Goal: Task Accomplishment & Management: Manage account settings

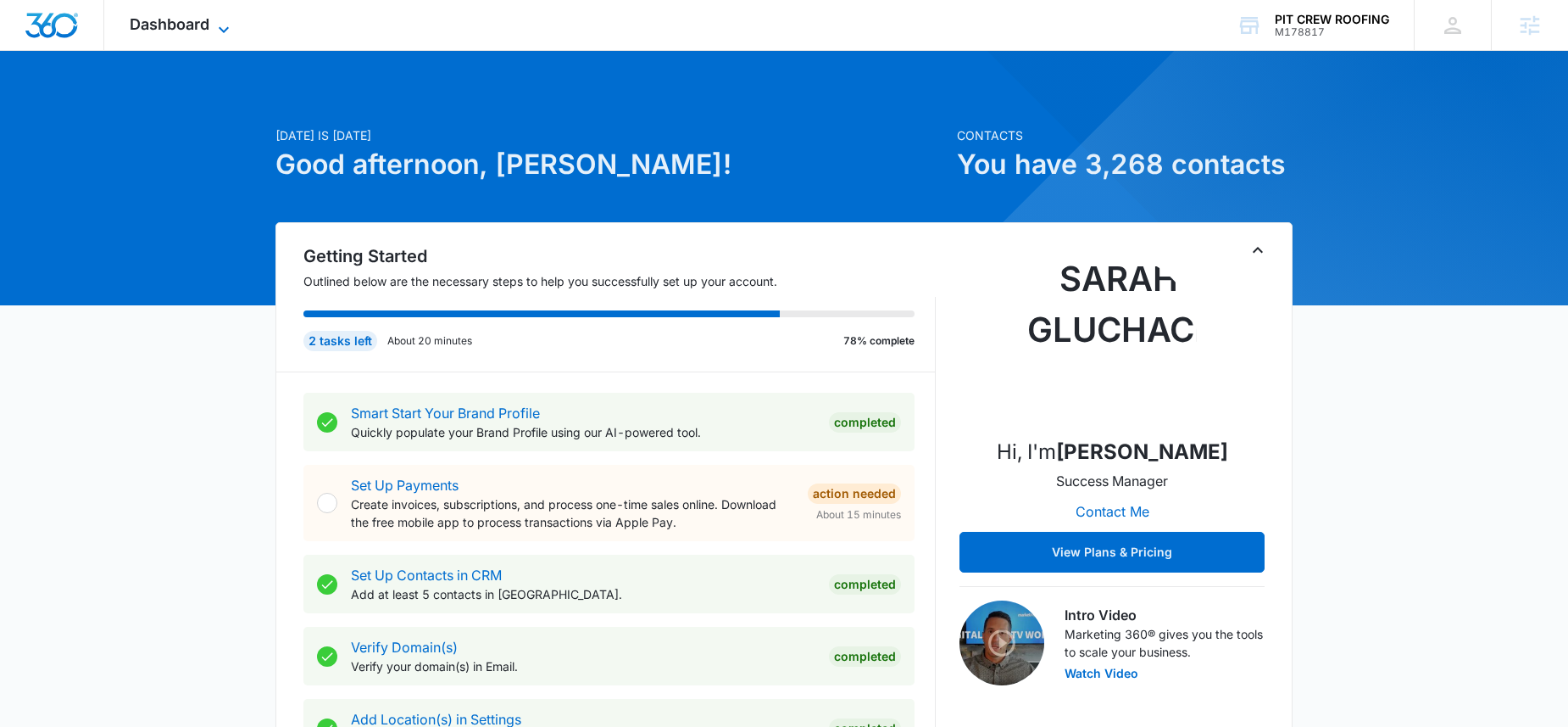
click at [174, 18] on span "Dashboard" at bounding box center [169, 24] width 80 height 18
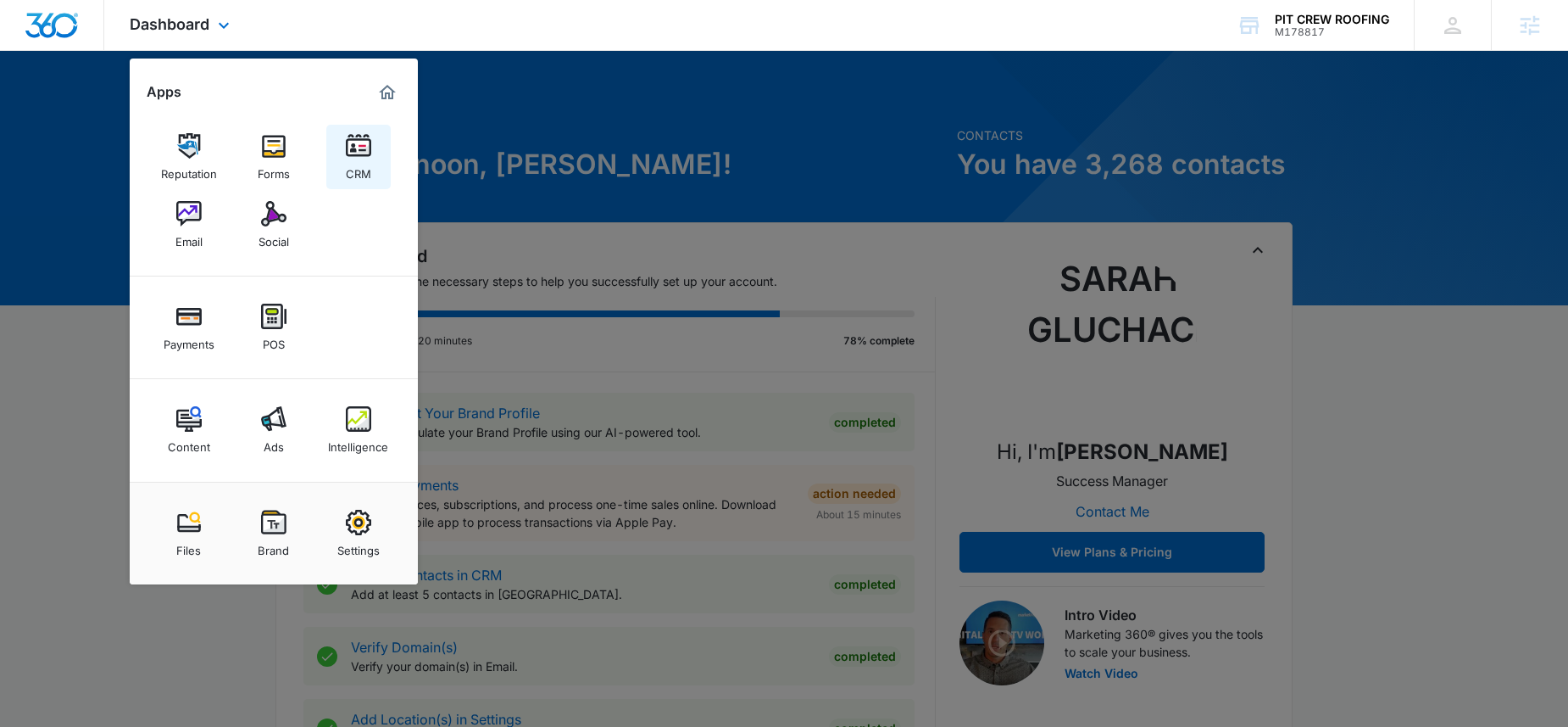
click at [354, 162] on div "CRM" at bounding box center [359, 169] width 25 height 22
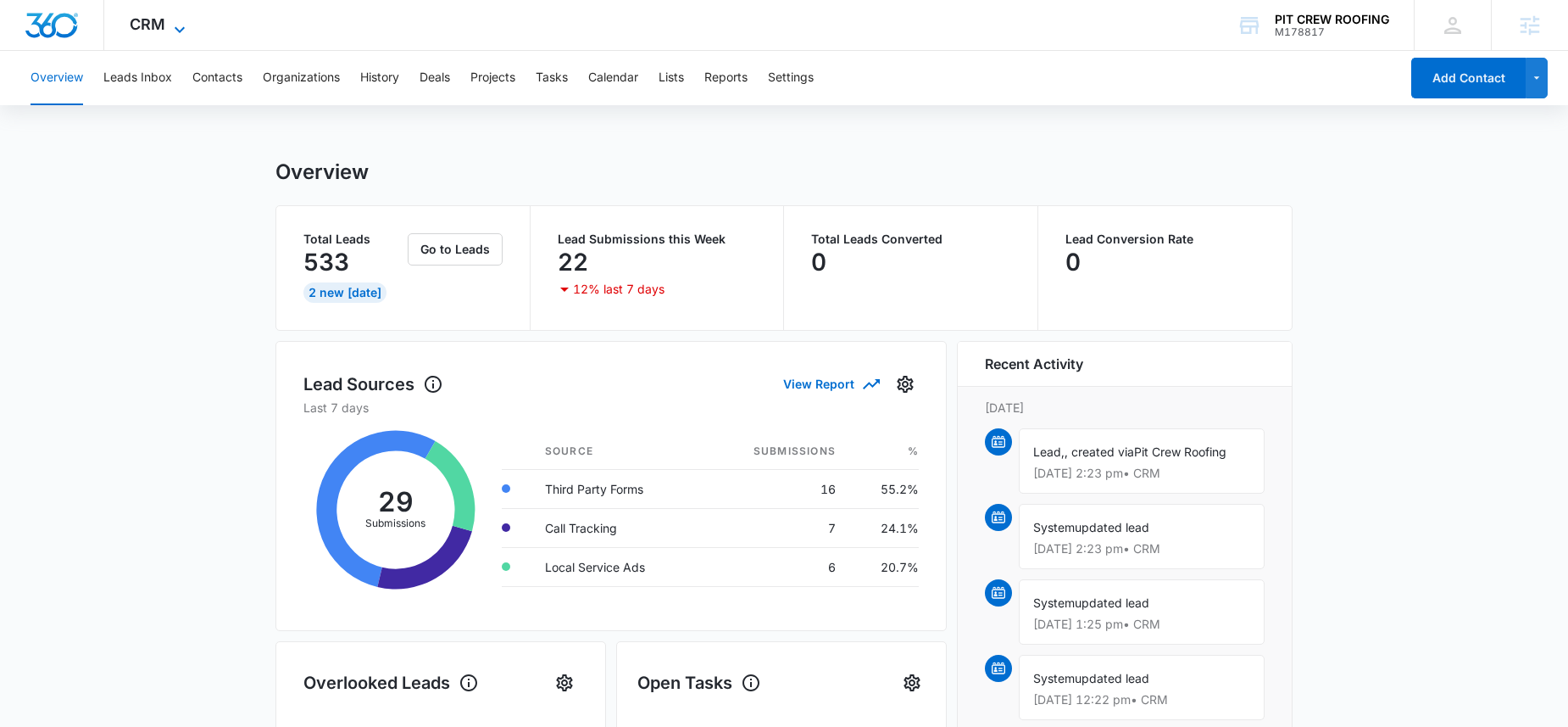
click at [158, 24] on span "CRM" at bounding box center [147, 24] width 36 height 18
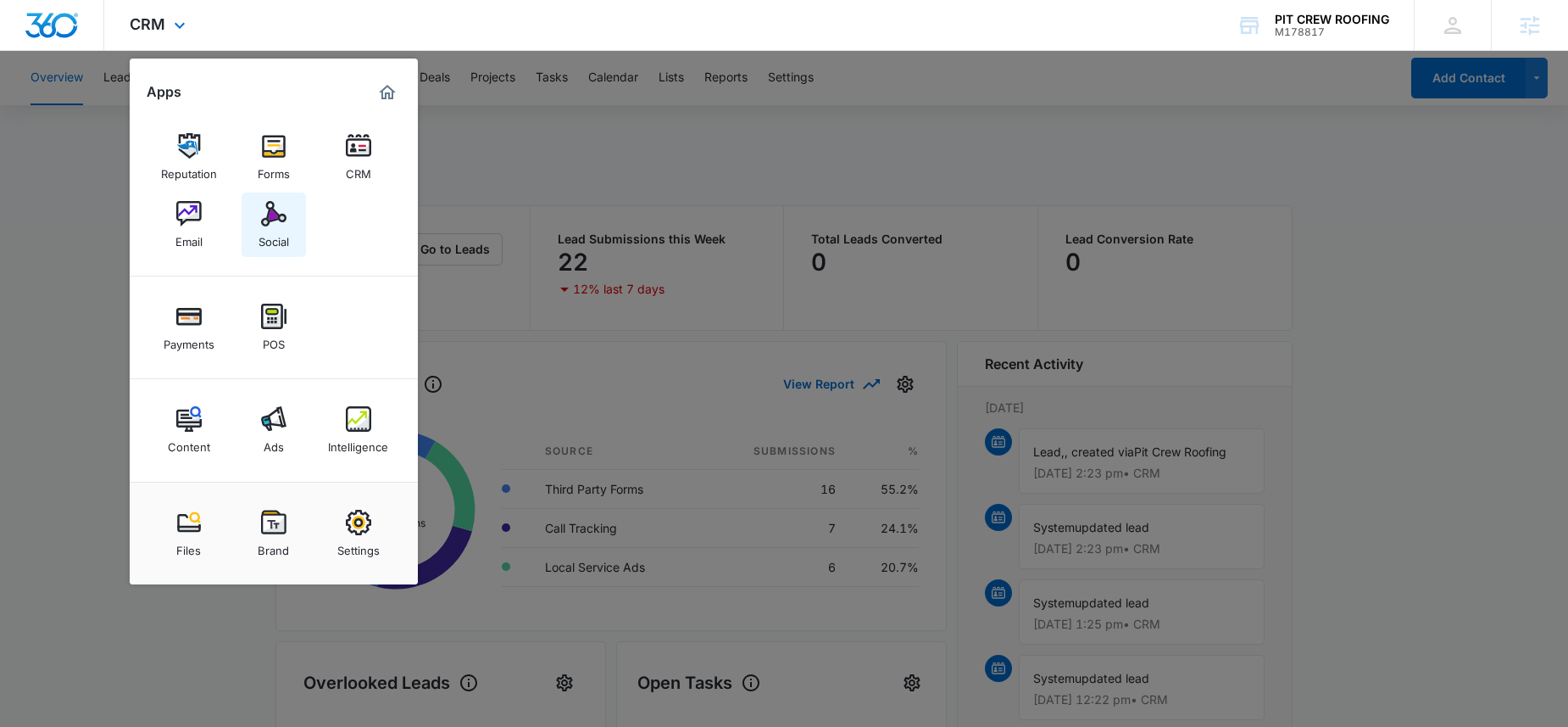
click at [269, 224] on img at bounding box center [274, 213] width 25 height 25
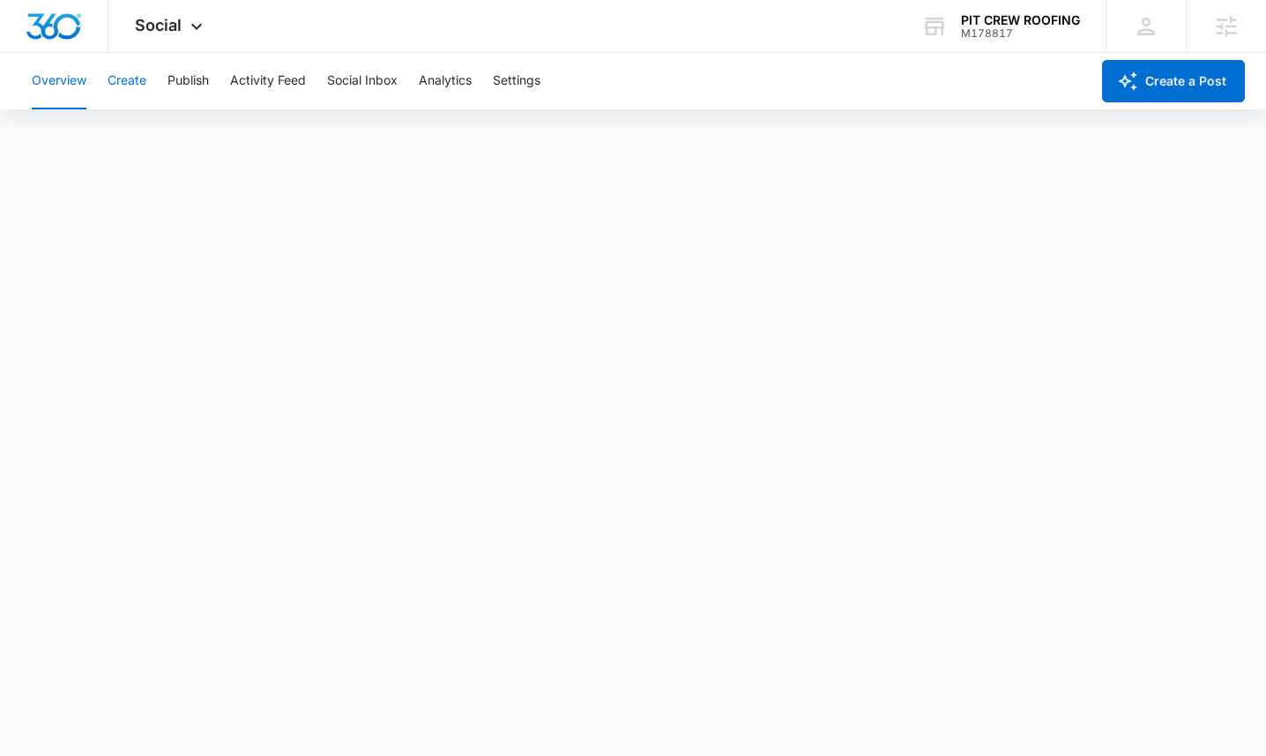
click at [123, 86] on button "Create" at bounding box center [127, 81] width 39 height 56
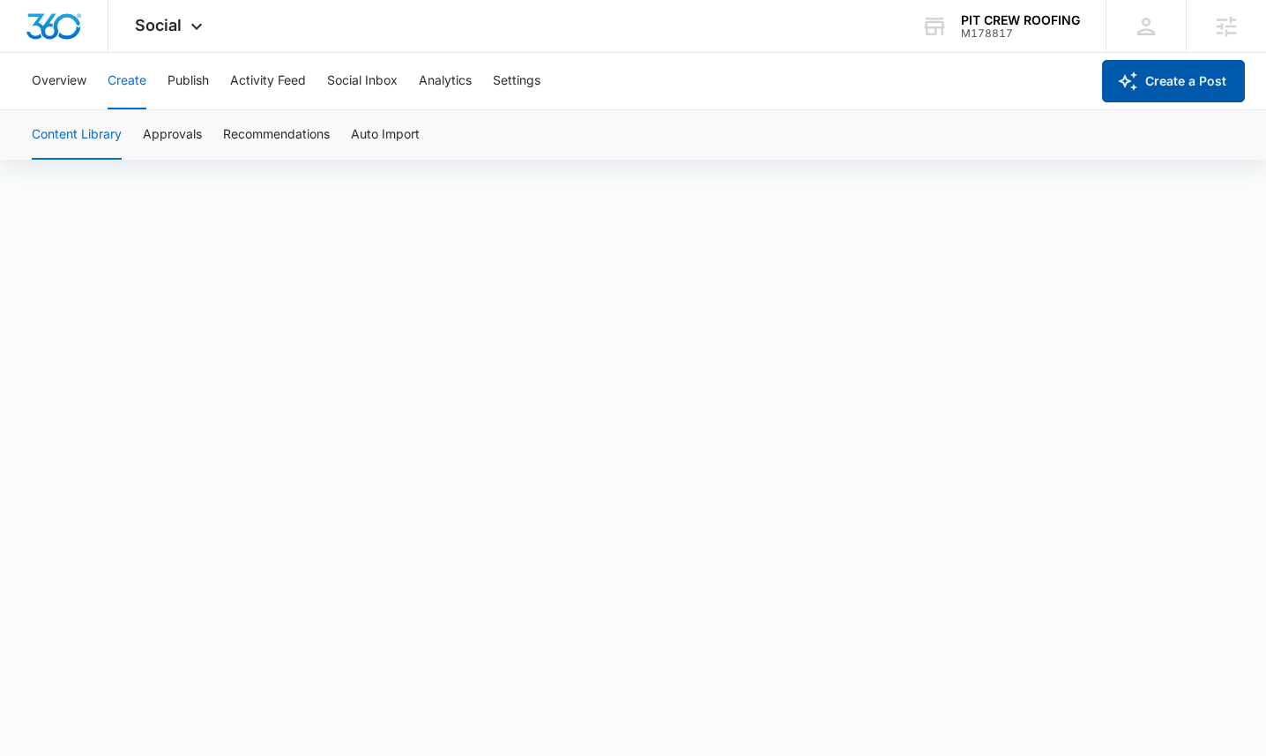
click at [1191, 75] on button "Create a Post" at bounding box center [1173, 81] width 143 height 42
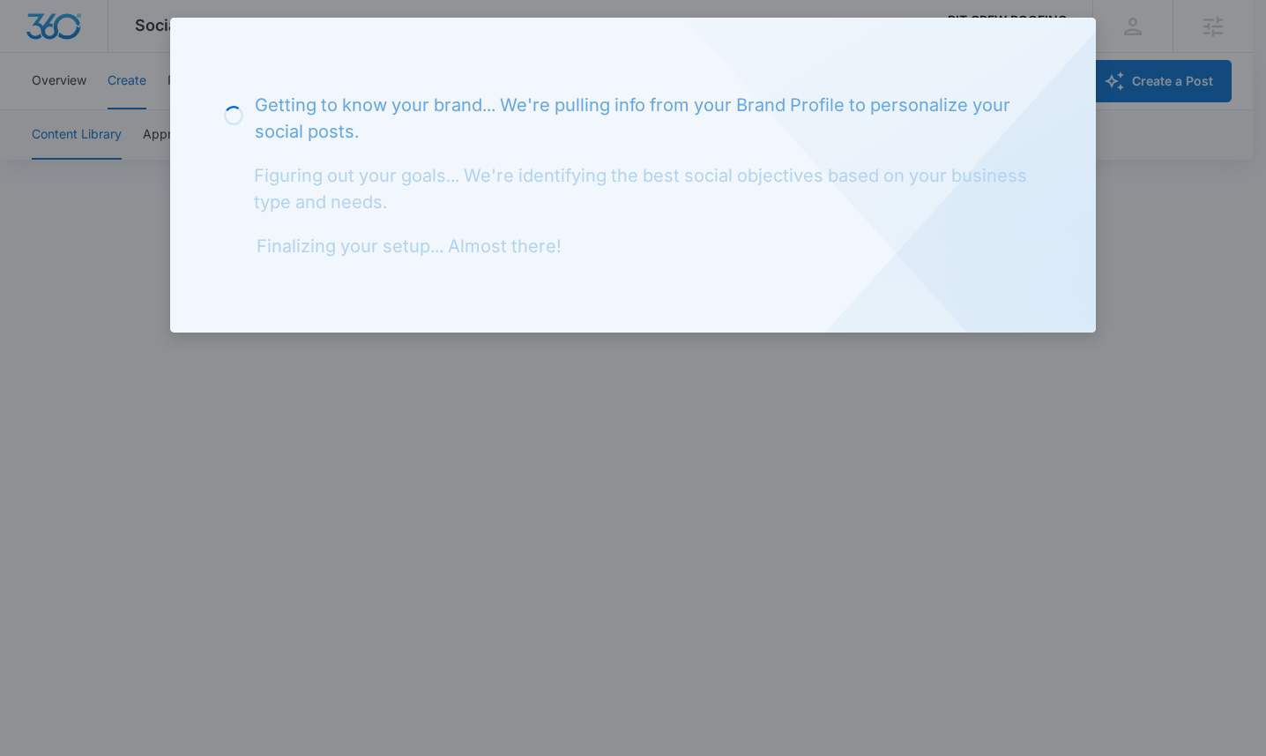
click at [114, 197] on div at bounding box center [633, 378] width 1266 height 756
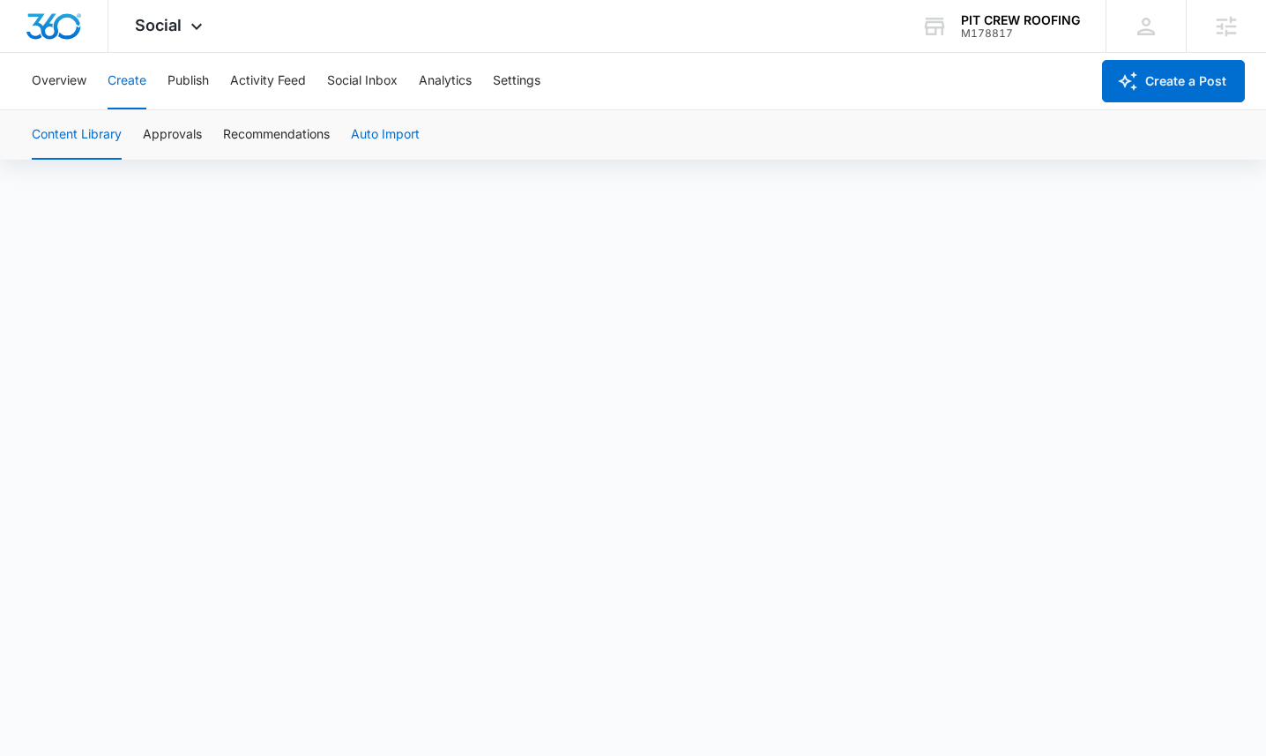
scroll to position [12, 0]
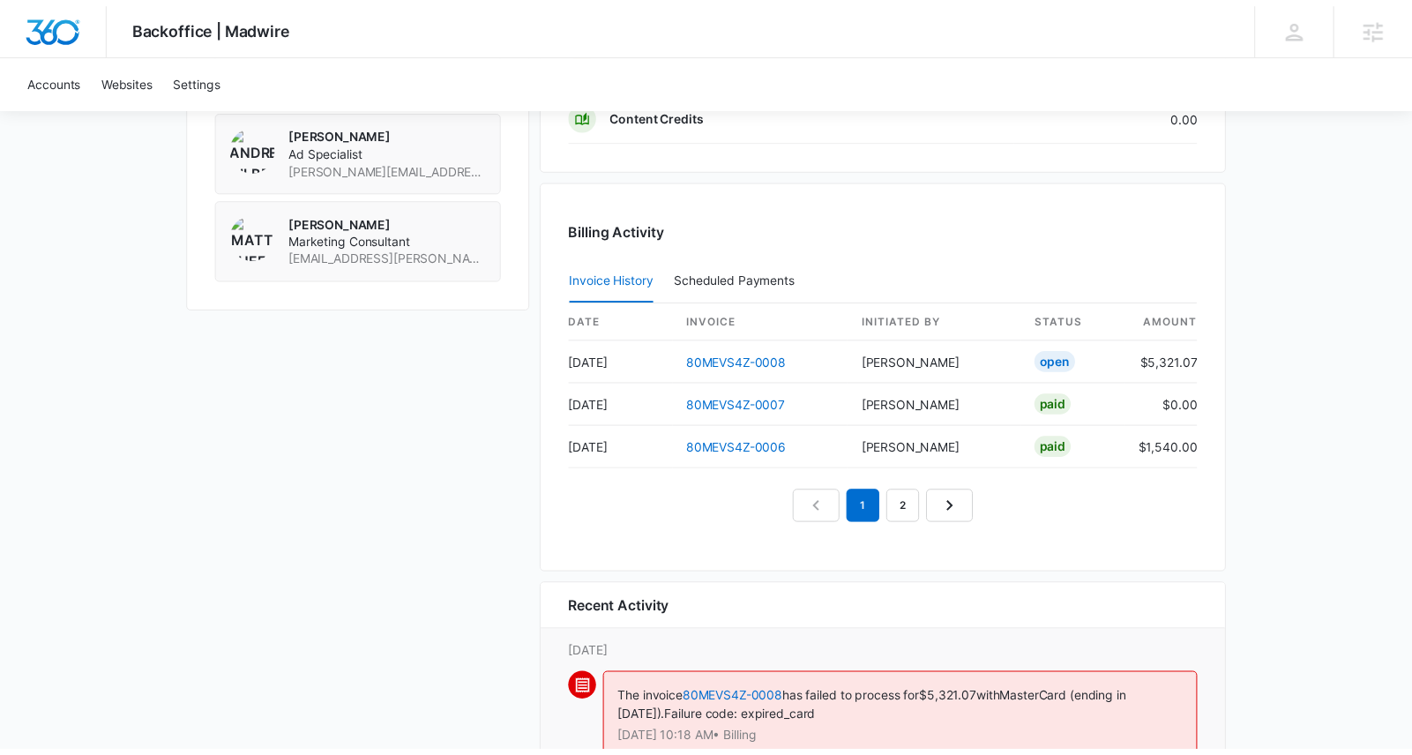
scroll to position [1613, 0]
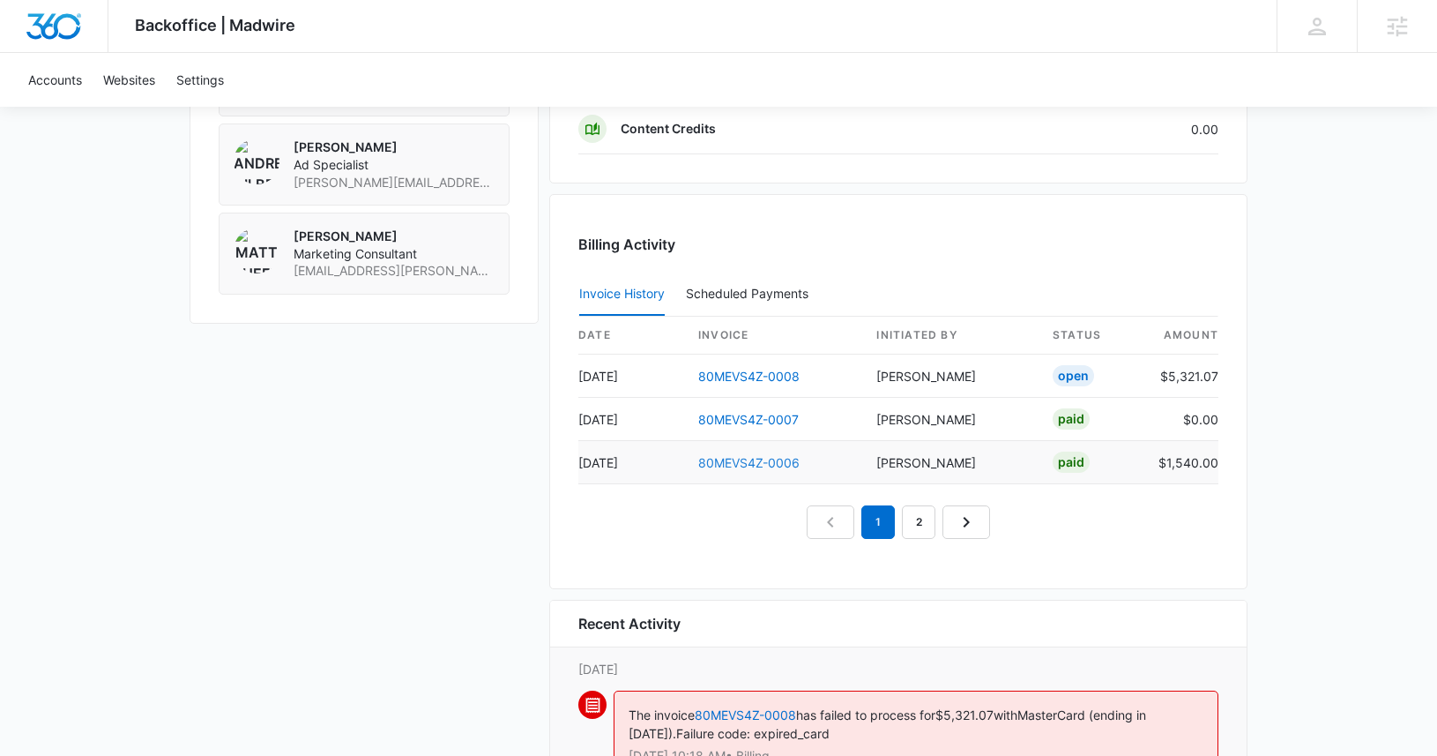
click at [764, 465] on link "80MEVS4Z-0006" at bounding box center [748, 462] width 101 height 15
click at [927, 517] on link "2" at bounding box center [919, 522] width 34 height 34
click at [936, 521] on link "3" at bounding box center [939, 522] width 34 height 34
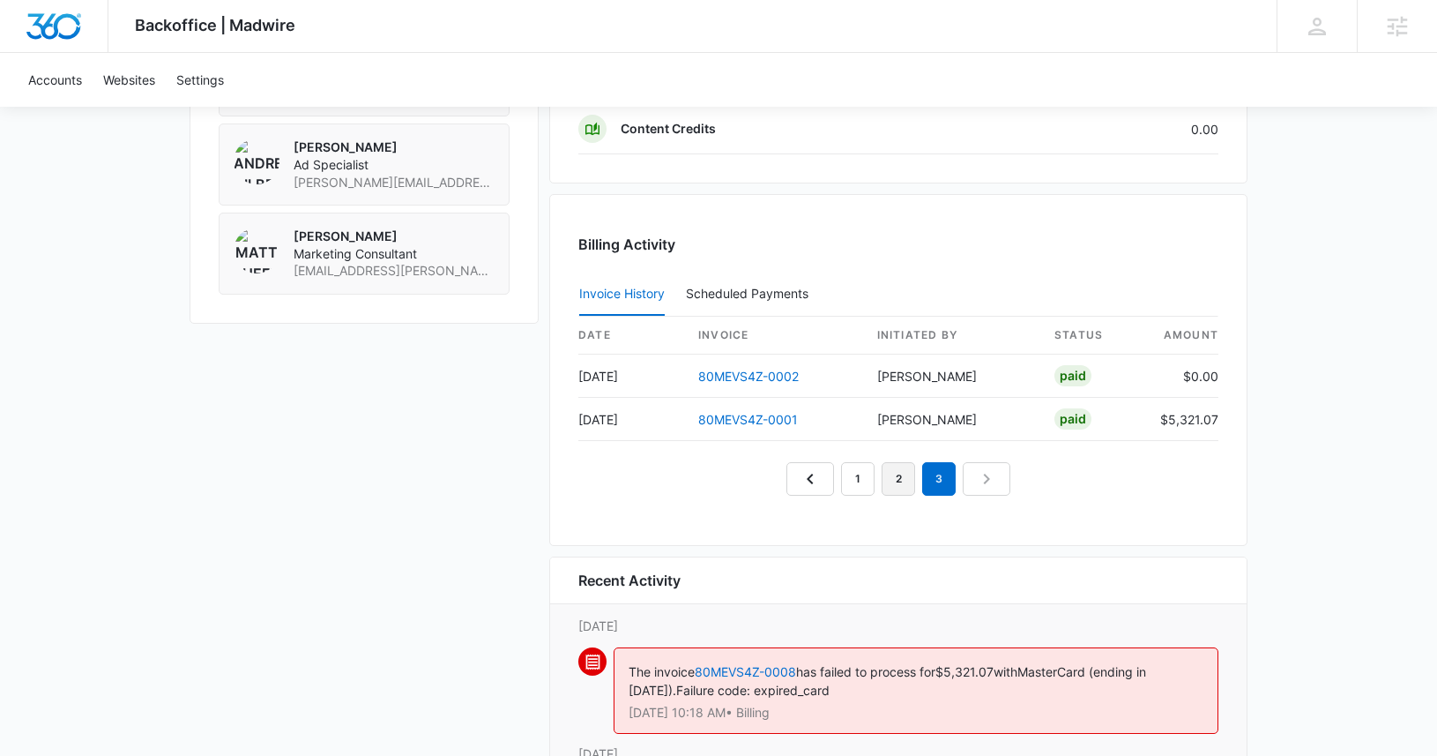
click at [899, 488] on link "2" at bounding box center [899, 479] width 34 height 34
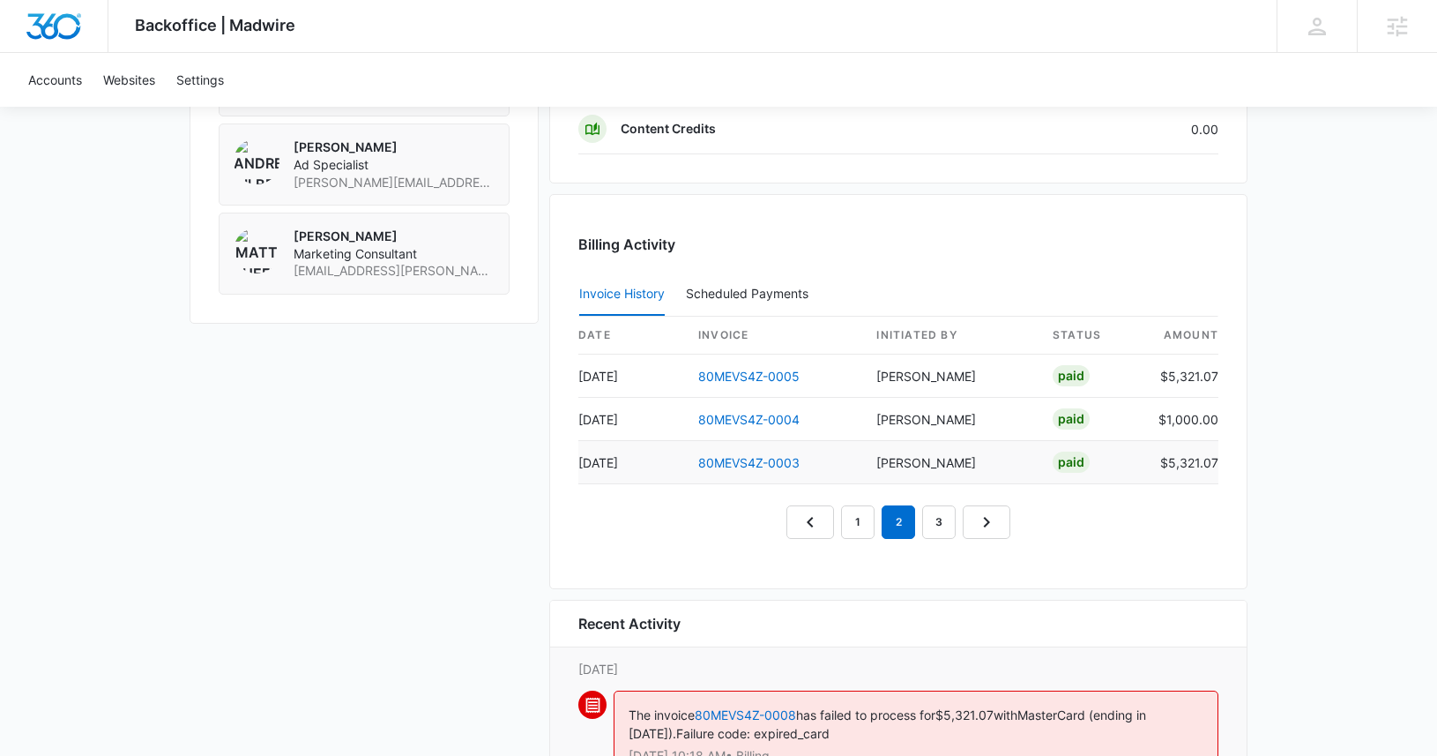
click at [847, 474] on td "80MEVS4Z-0003" at bounding box center [773, 462] width 178 height 43
click at [848, 530] on link "1" at bounding box center [858, 522] width 34 height 34
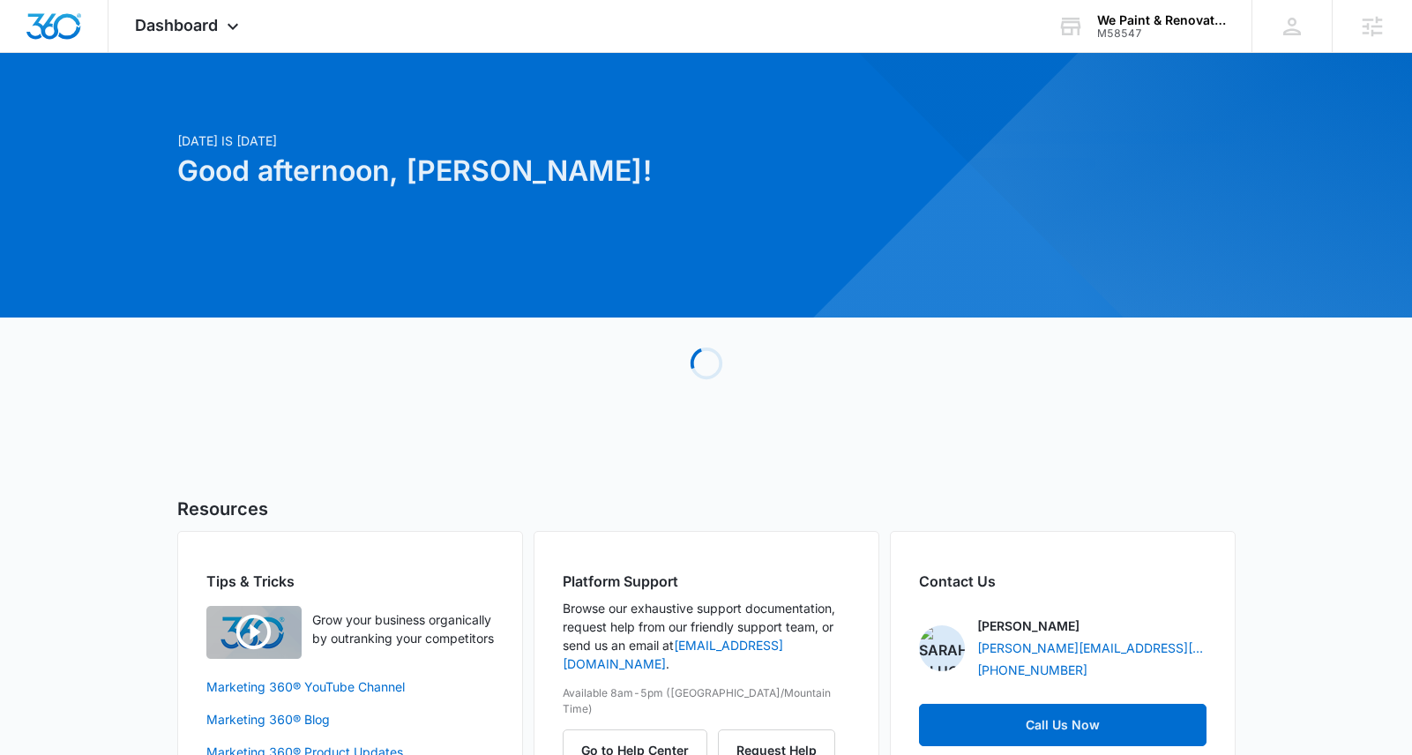
click at [213, 53] on div at bounding box center [706, 185] width 1412 height 265
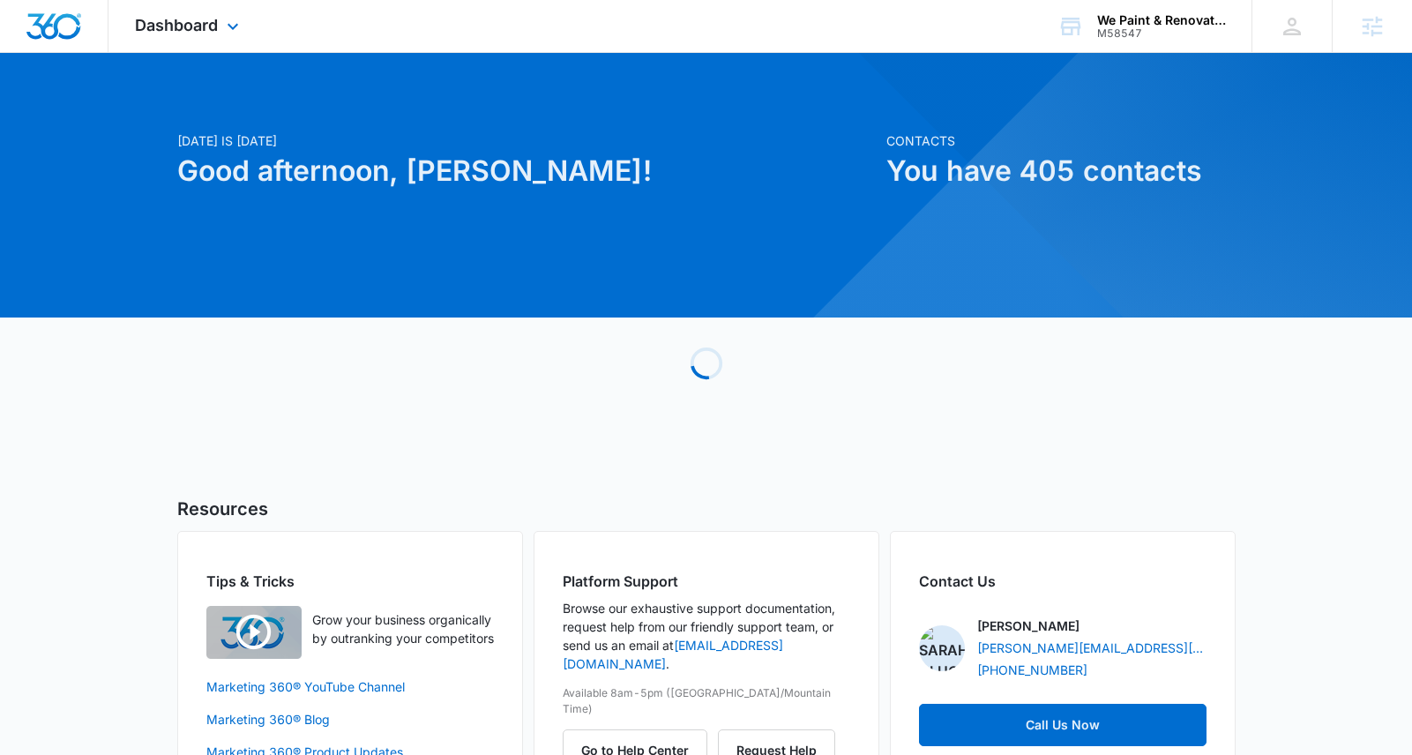
click at [214, 41] on div "Dashboard Apps Reputation Websites Forms CRM Email Social Shop Payments POS Con…" at bounding box center [188, 26] width 161 height 52
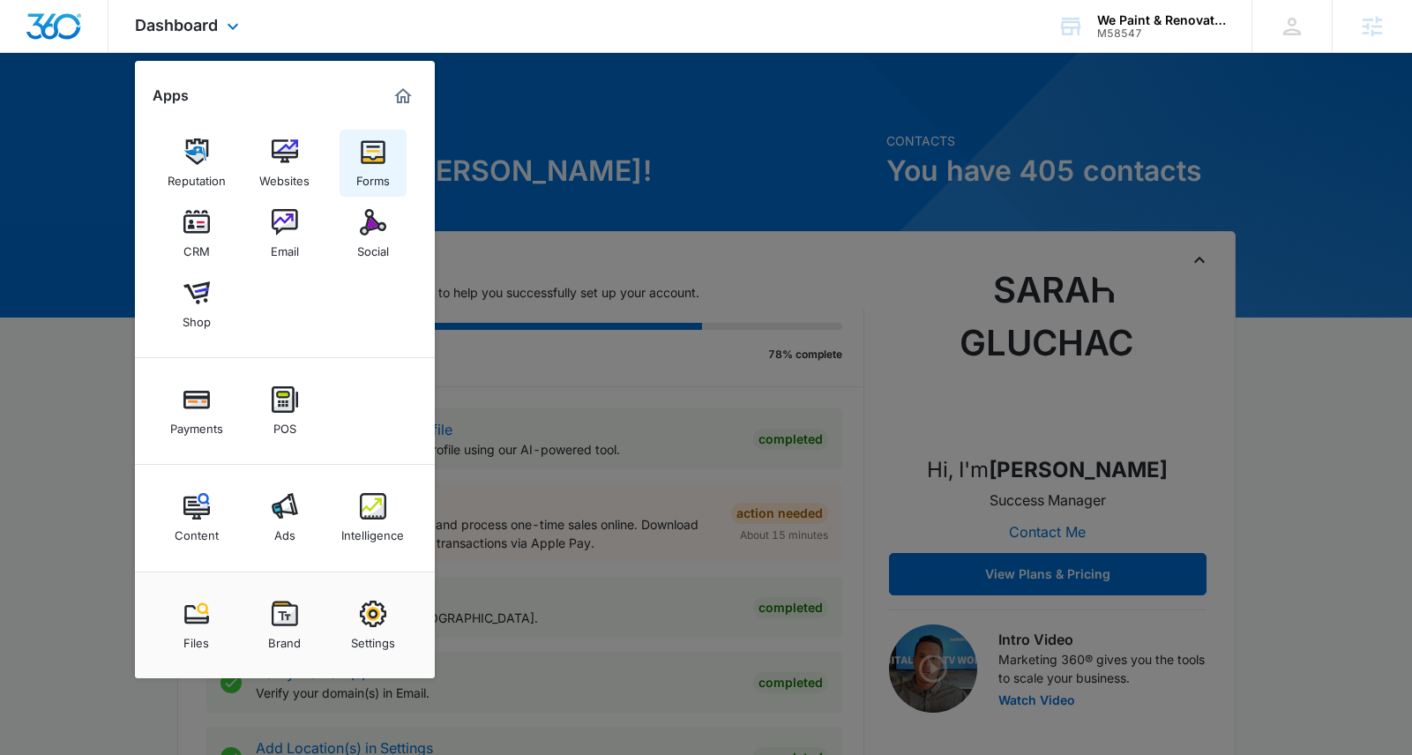
click at [374, 157] on img at bounding box center [373, 151] width 26 height 26
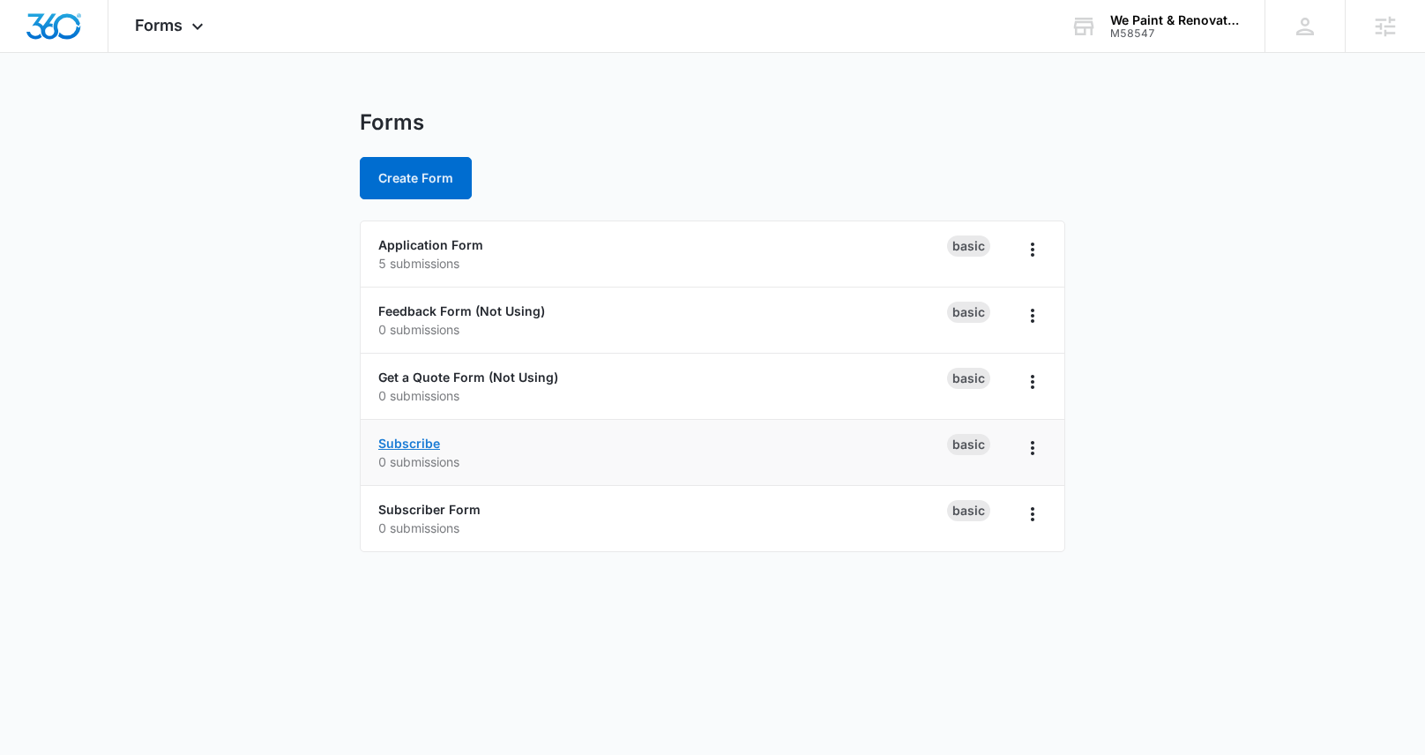
click at [414, 445] on link "Subscribe" at bounding box center [409, 443] width 62 height 15
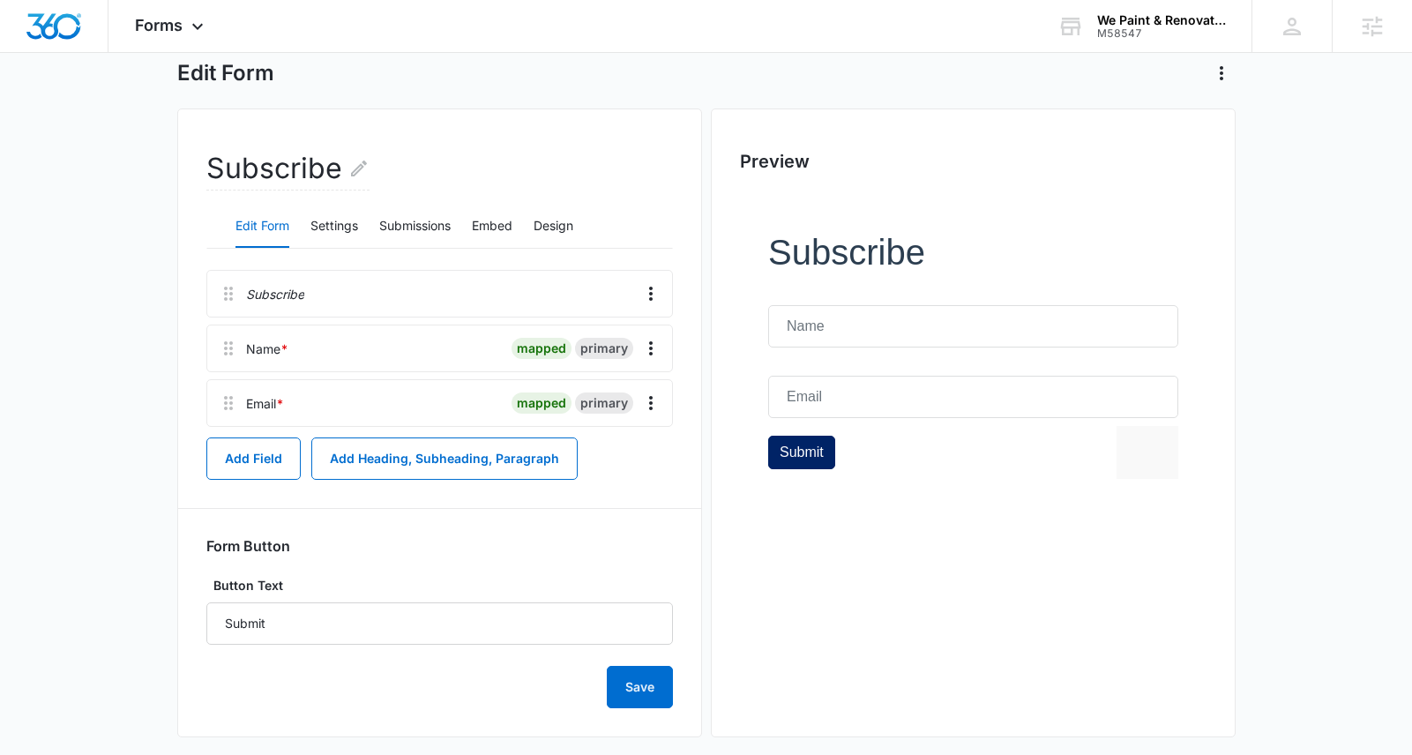
scroll to position [110, 0]
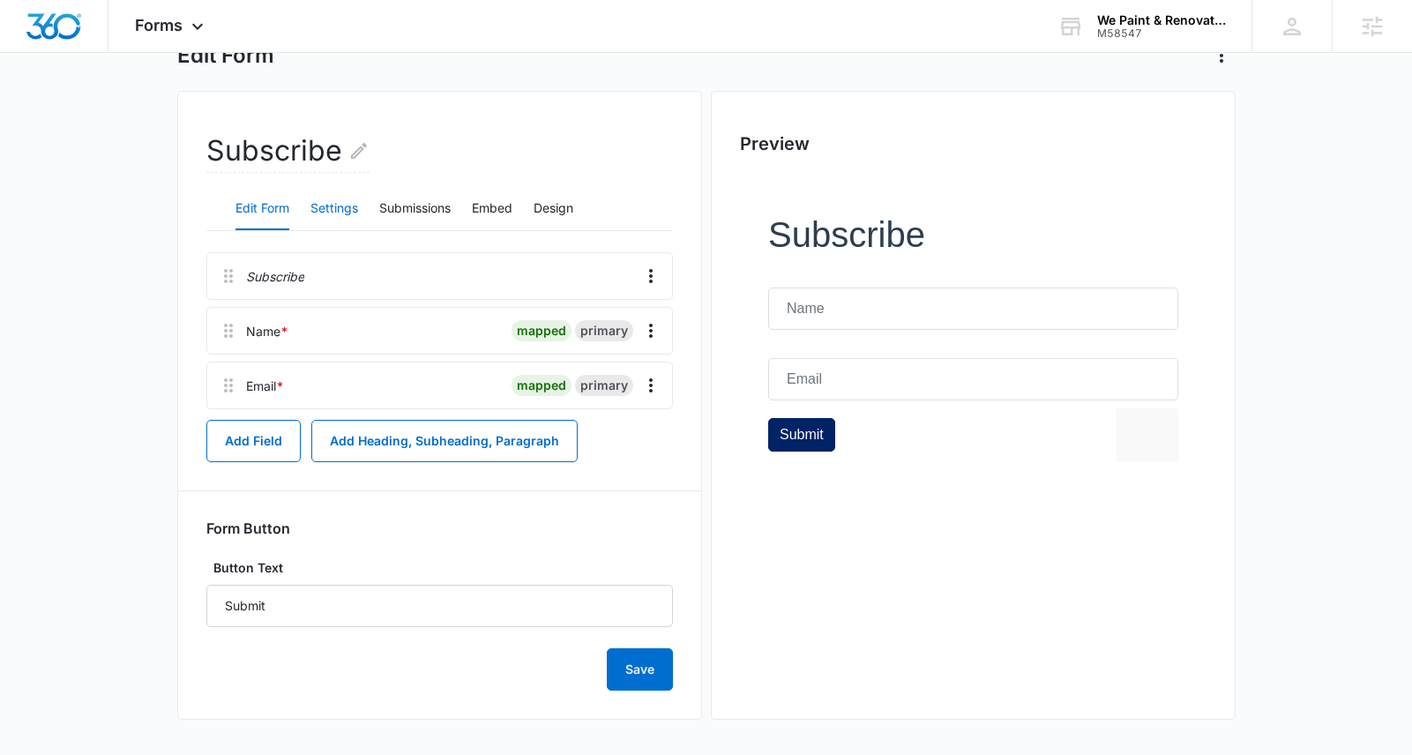
click at [337, 190] on button "Settings" at bounding box center [334, 209] width 48 height 42
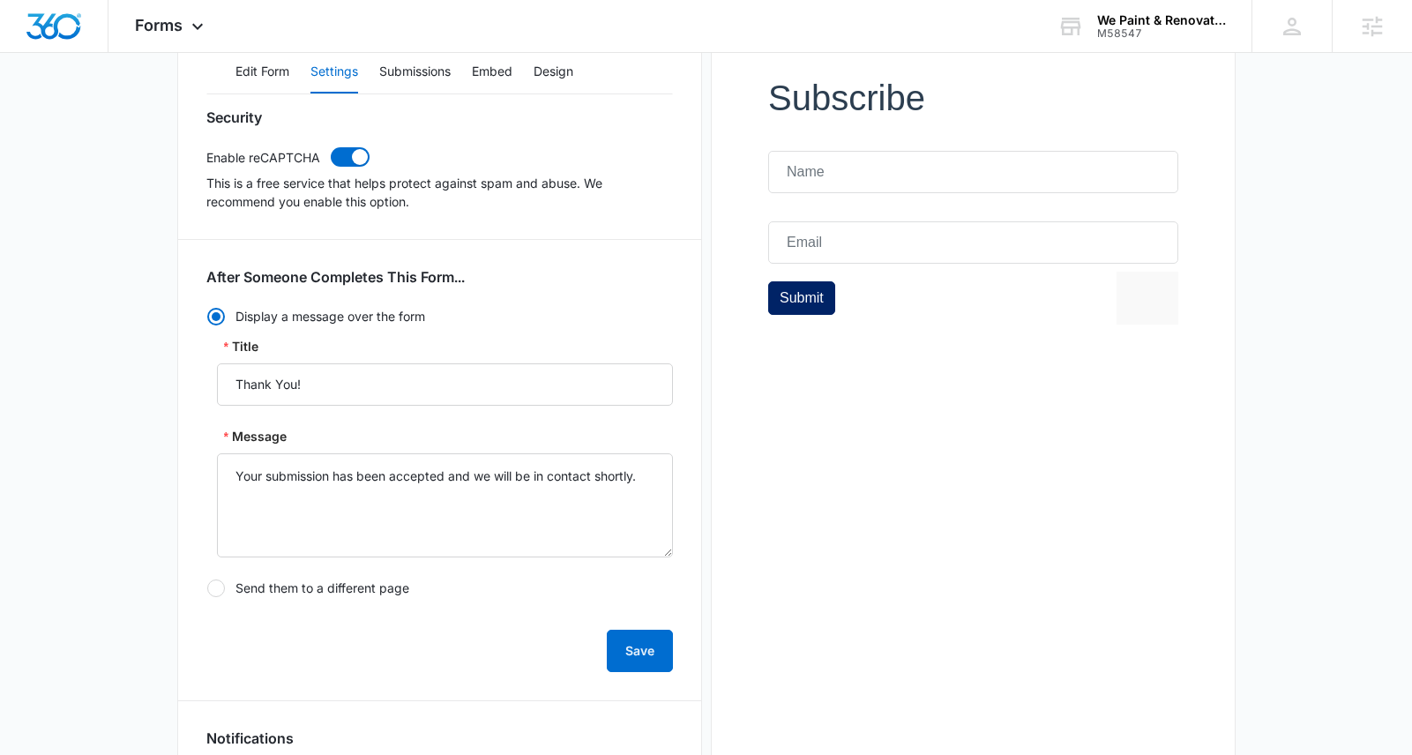
scroll to position [443, 0]
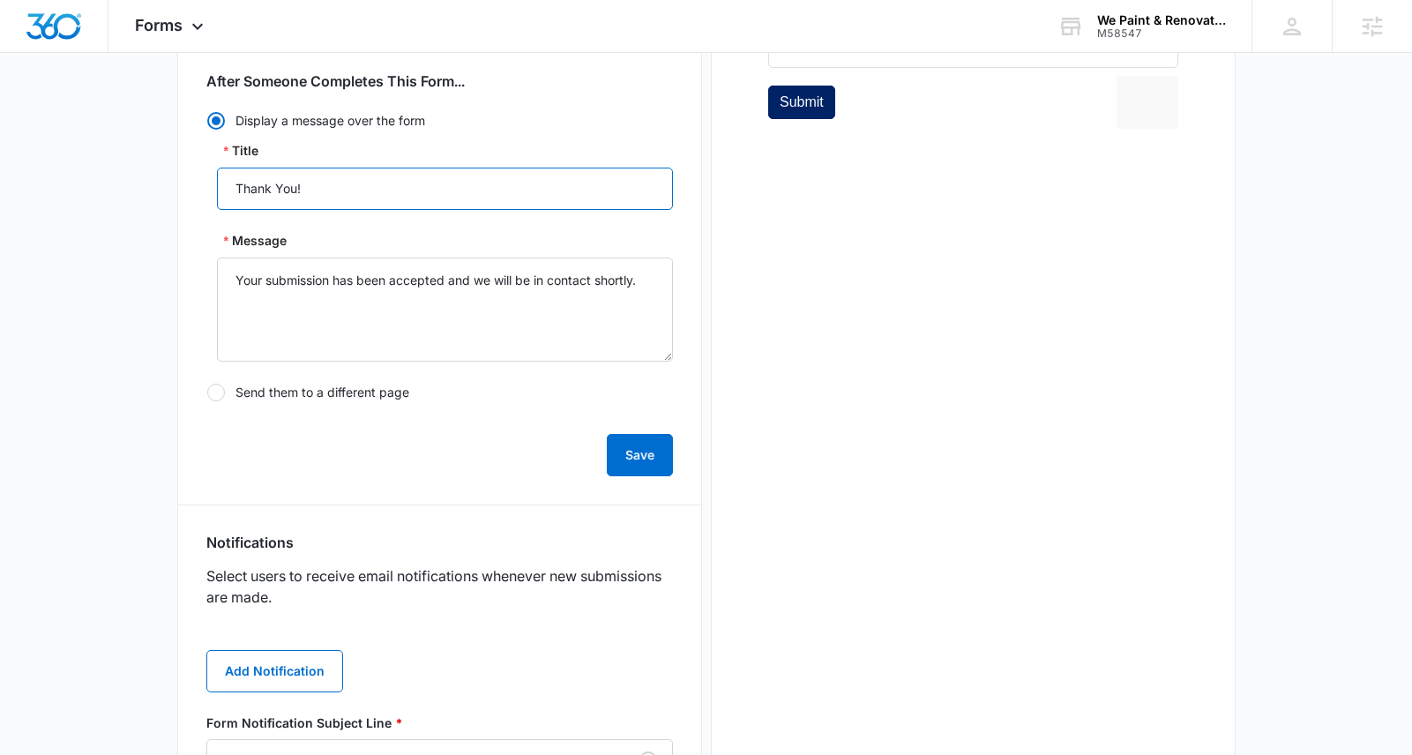
click at [325, 183] on input "Thank You!" at bounding box center [445, 189] width 456 height 42
type input "Received!"
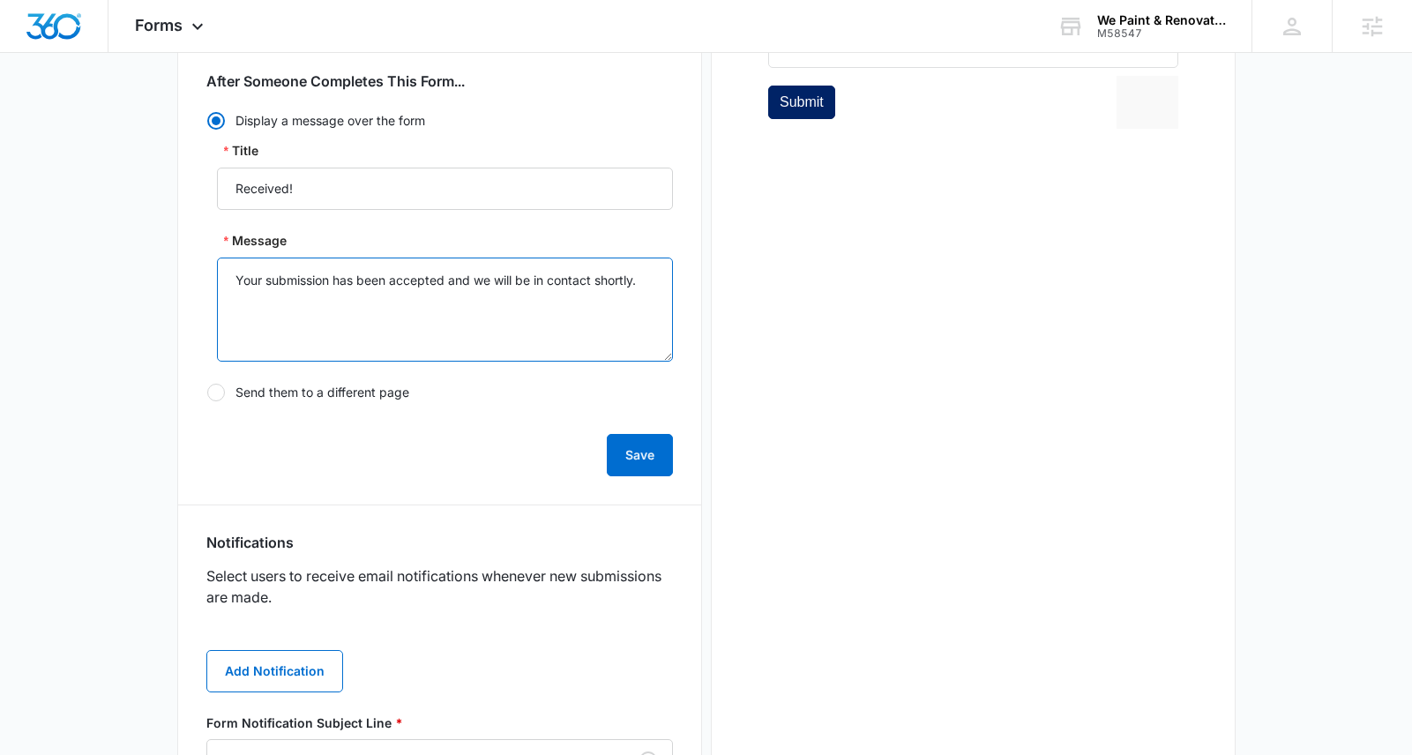
click at [347, 304] on textarea "Your submission has been accepted and we will be in contact shortly." at bounding box center [445, 309] width 456 height 104
type textarea "Thanks for joining us!"
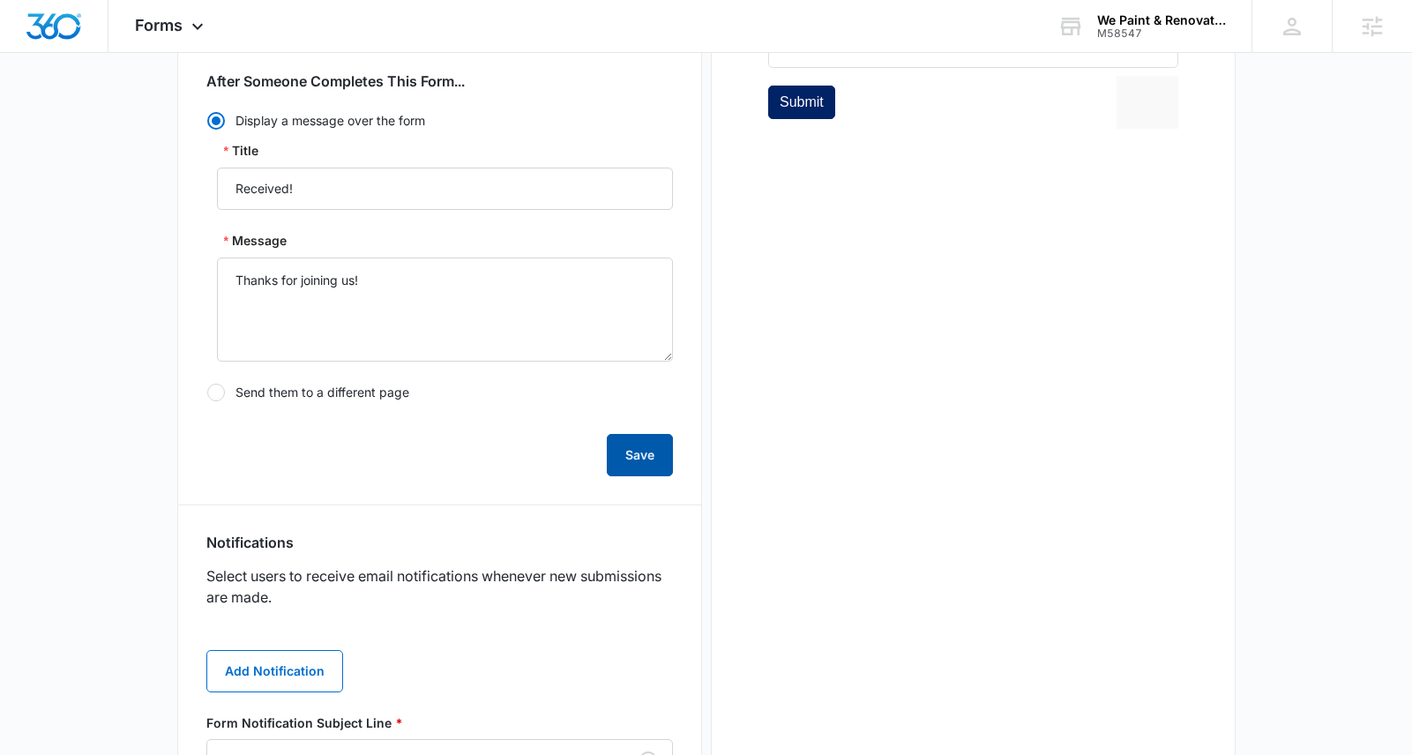
click at [639, 454] on button "Save" at bounding box center [640, 455] width 66 height 42
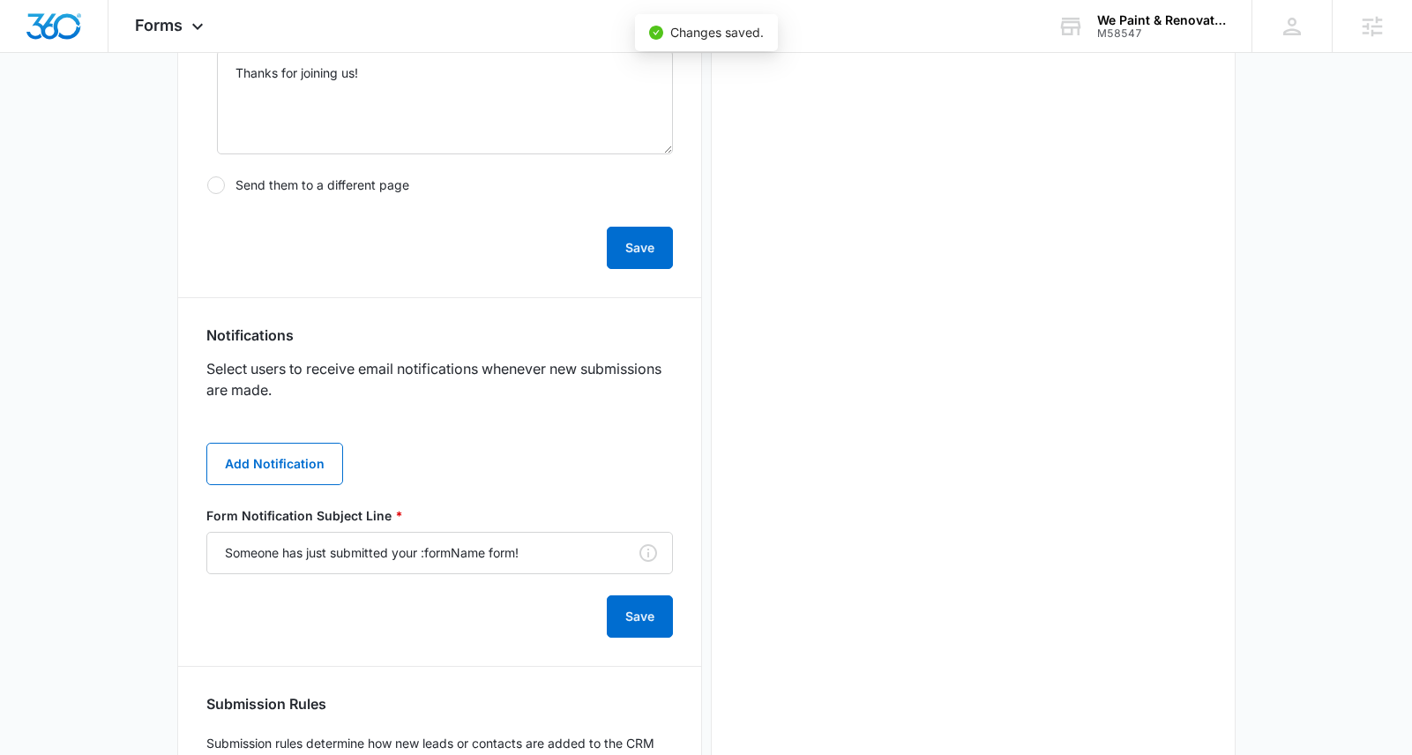
scroll to position [812, 0]
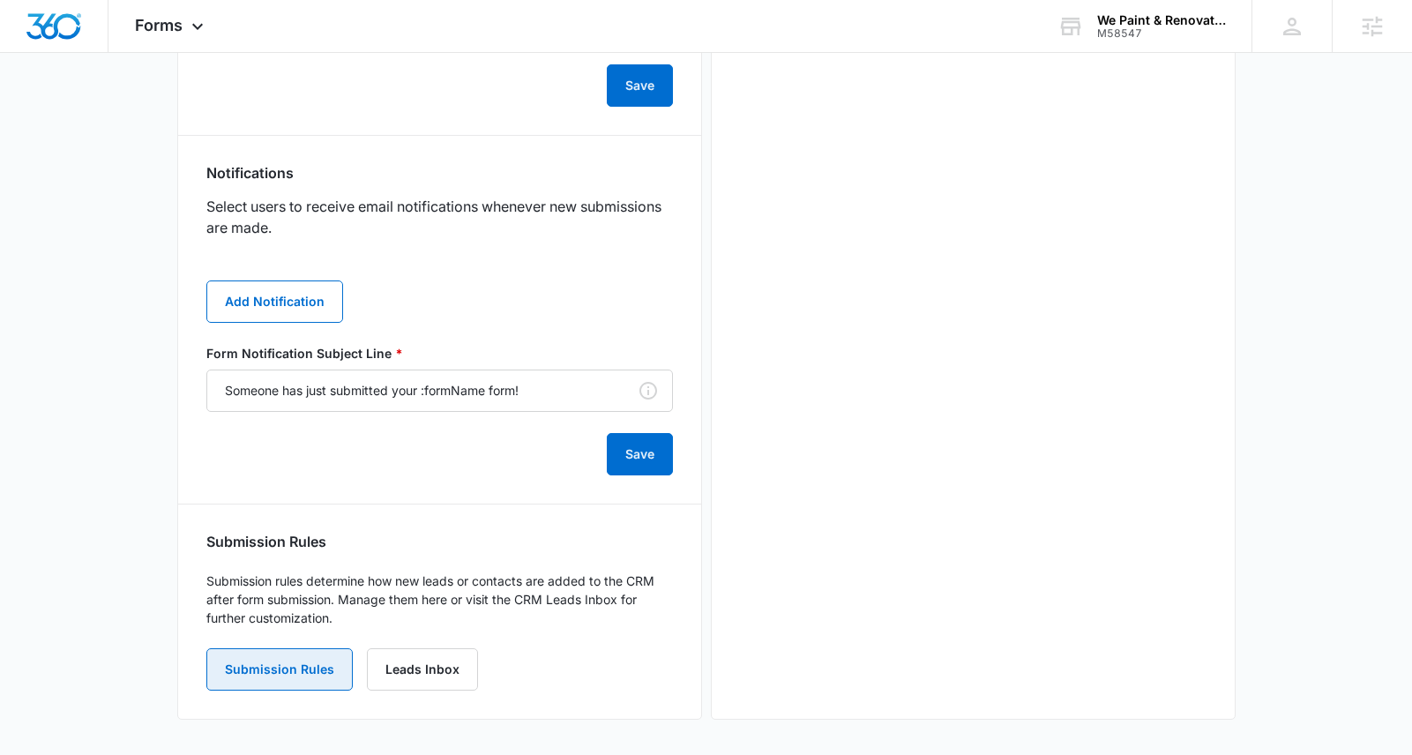
click at [306, 668] on button "Submission Rules" at bounding box center [279, 669] width 146 height 42
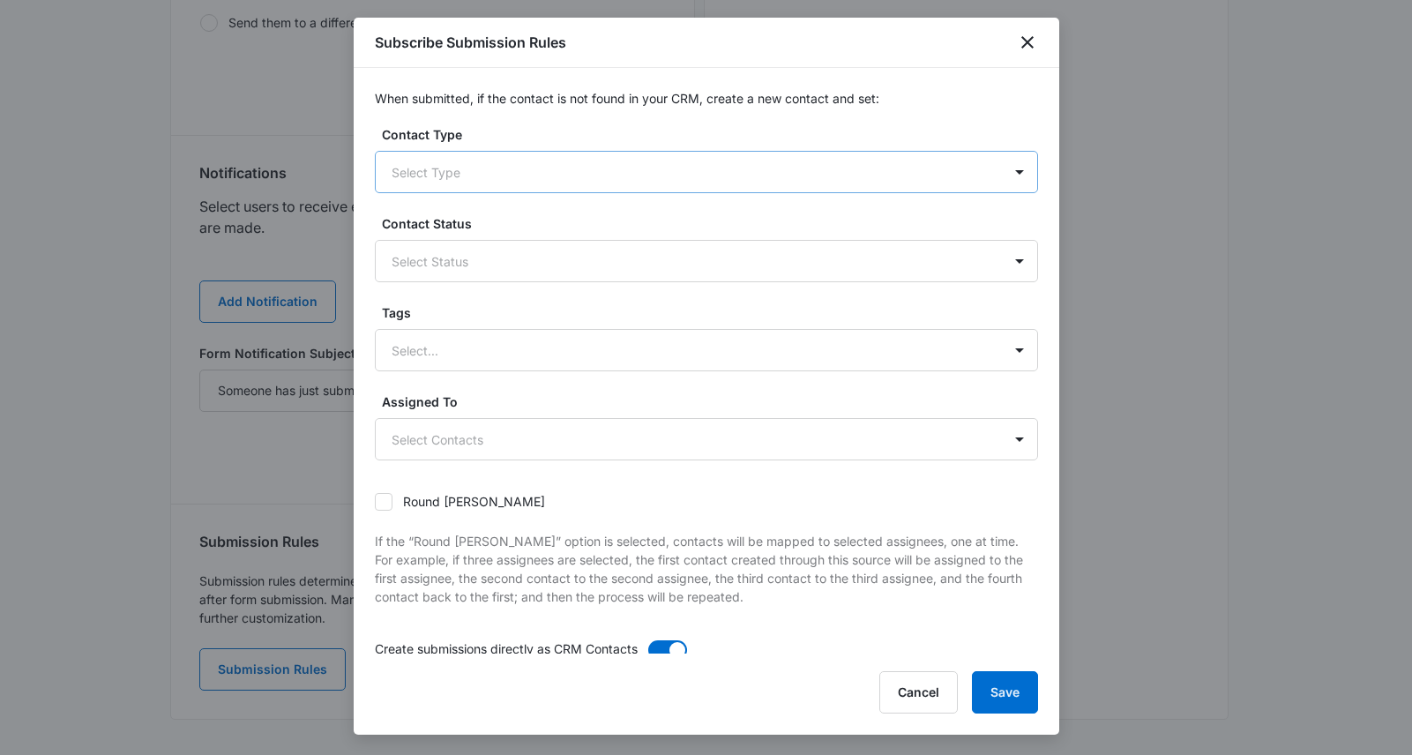
click at [507, 177] on div at bounding box center [685, 172] width 587 height 22
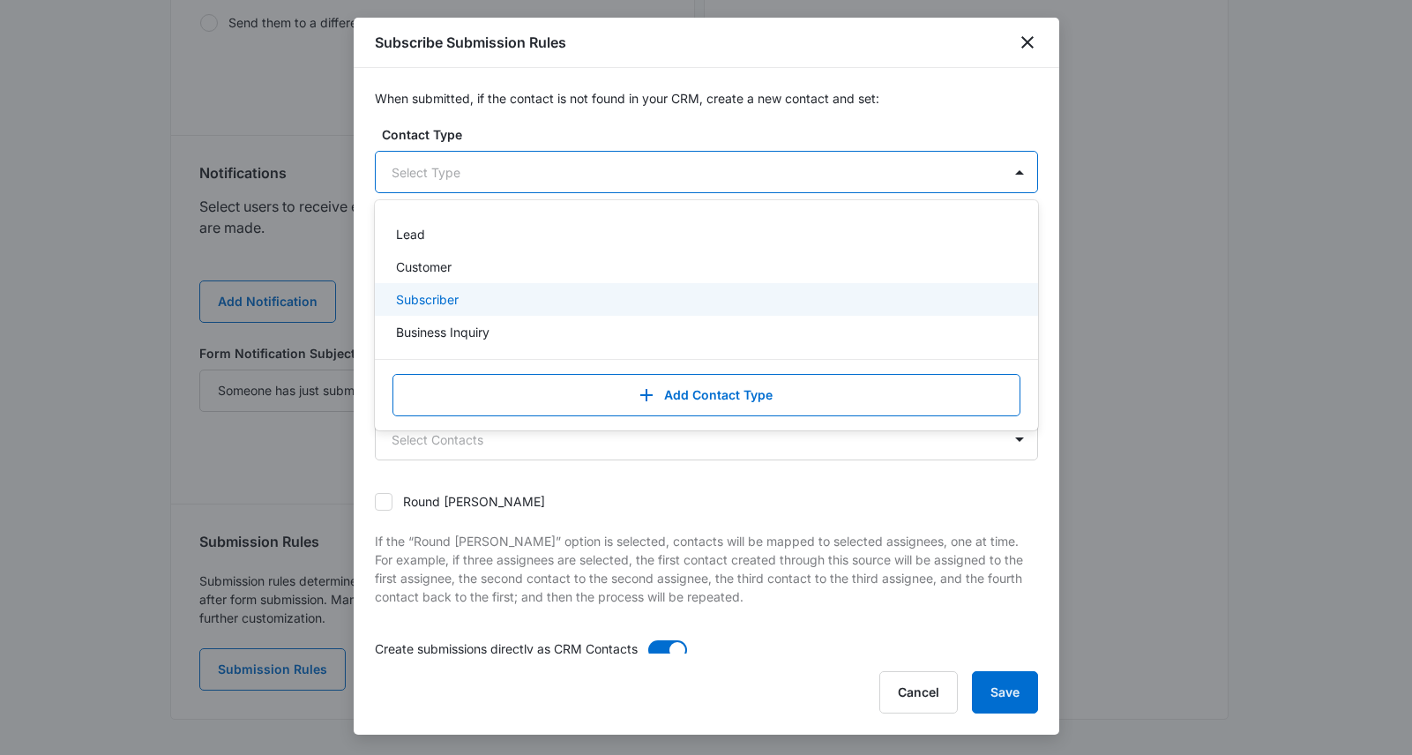
click at [477, 291] on div "Subscriber" at bounding box center [704, 299] width 617 height 19
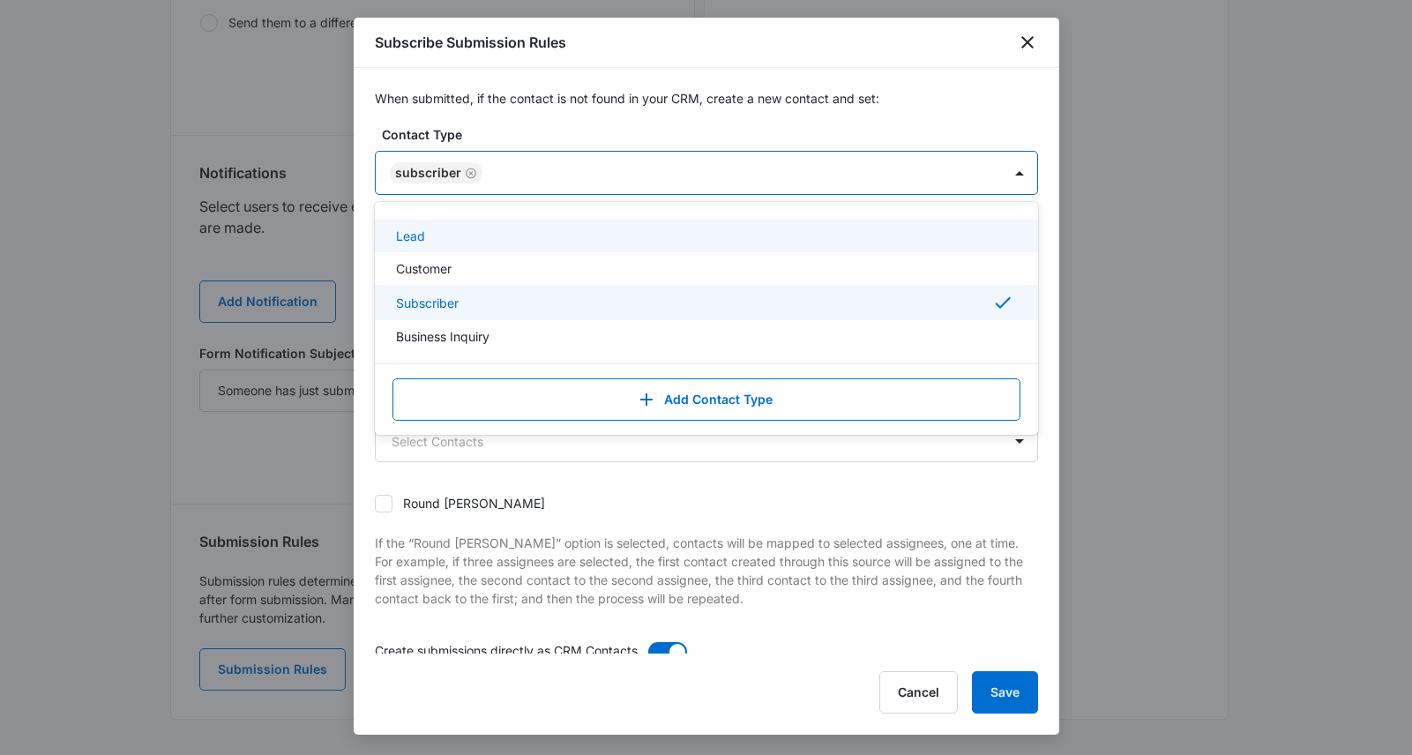
click at [558, 129] on label "Contact Type" at bounding box center [713, 134] width 663 height 19
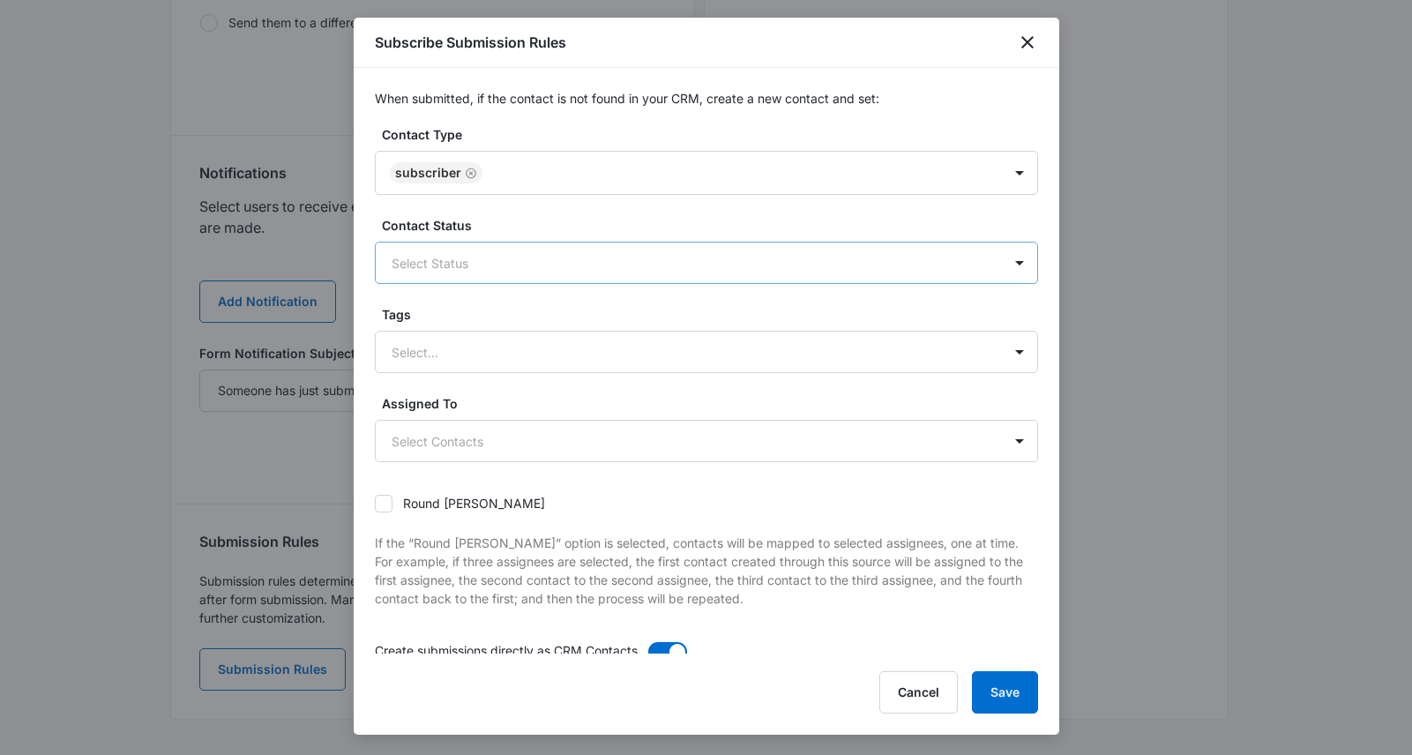
click at [496, 255] on div at bounding box center [685, 263] width 587 height 22
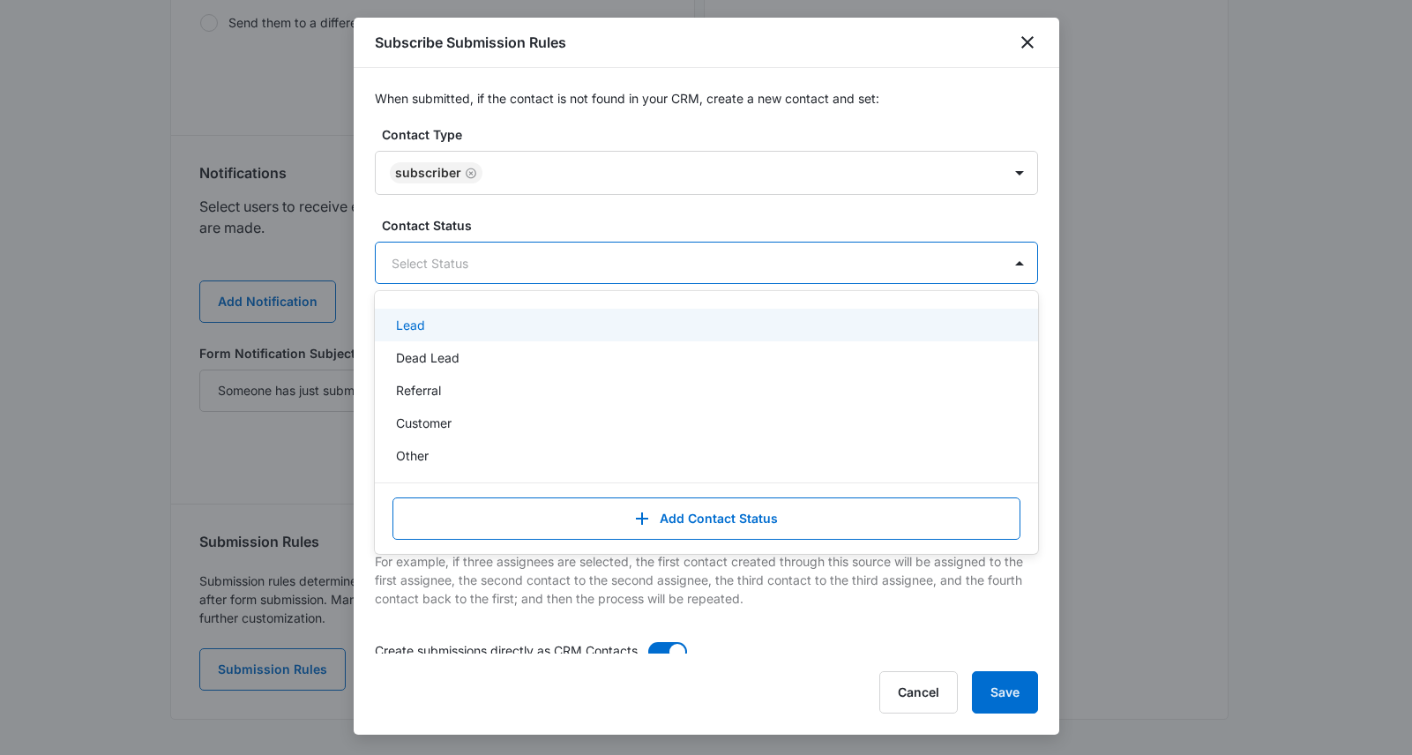
click at [527, 223] on label "Contact Status" at bounding box center [713, 225] width 663 height 19
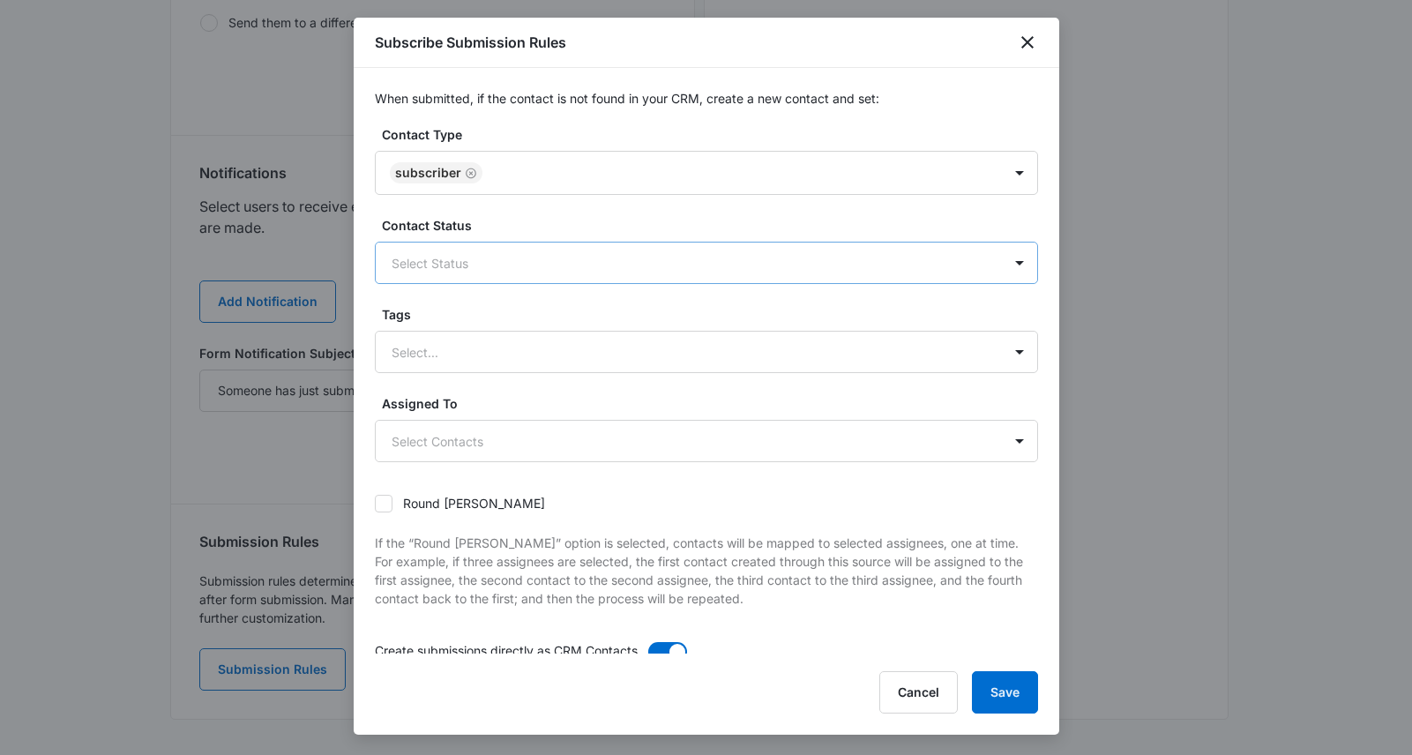
click at [501, 265] on div at bounding box center [685, 263] width 587 height 22
click at [540, 218] on label "Contact Status" at bounding box center [713, 225] width 663 height 19
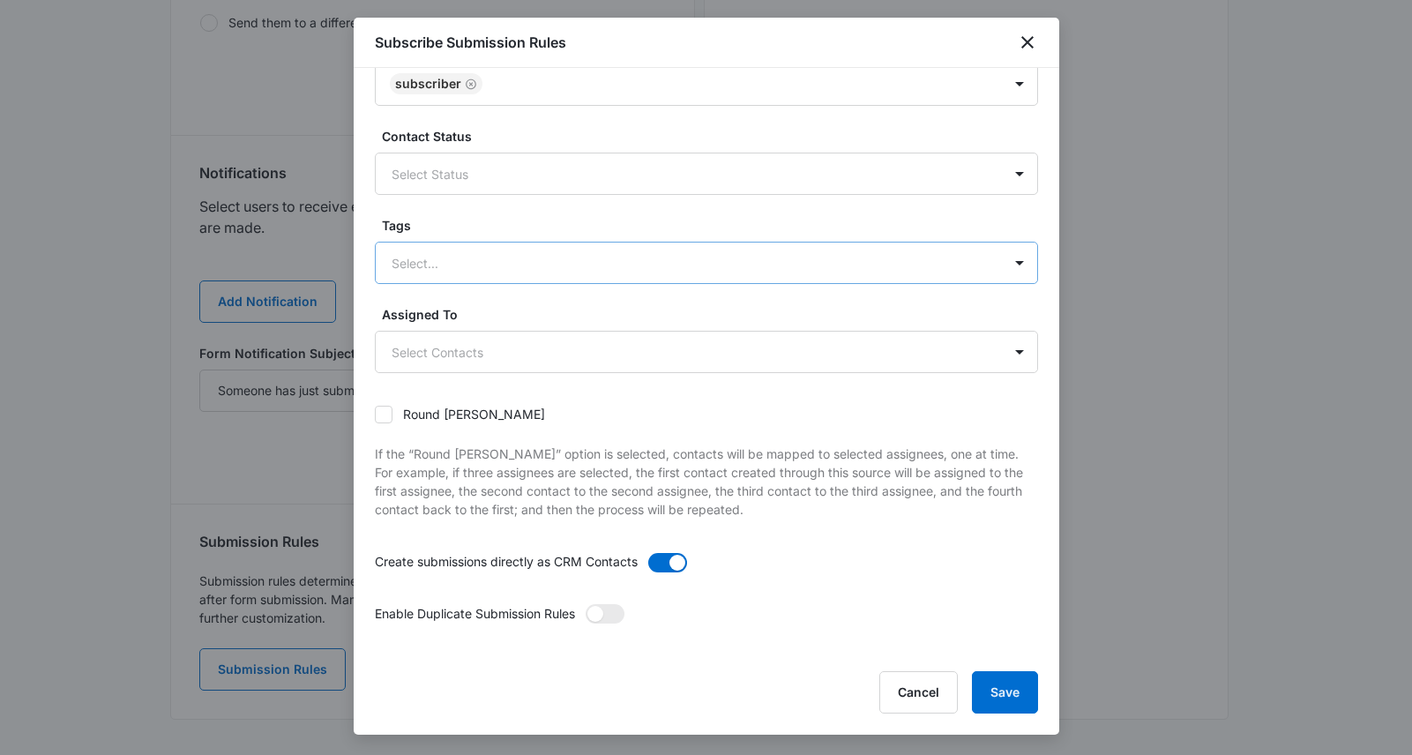
scroll to position [92, 0]
click at [992, 688] on button "Save" at bounding box center [1005, 692] width 66 height 42
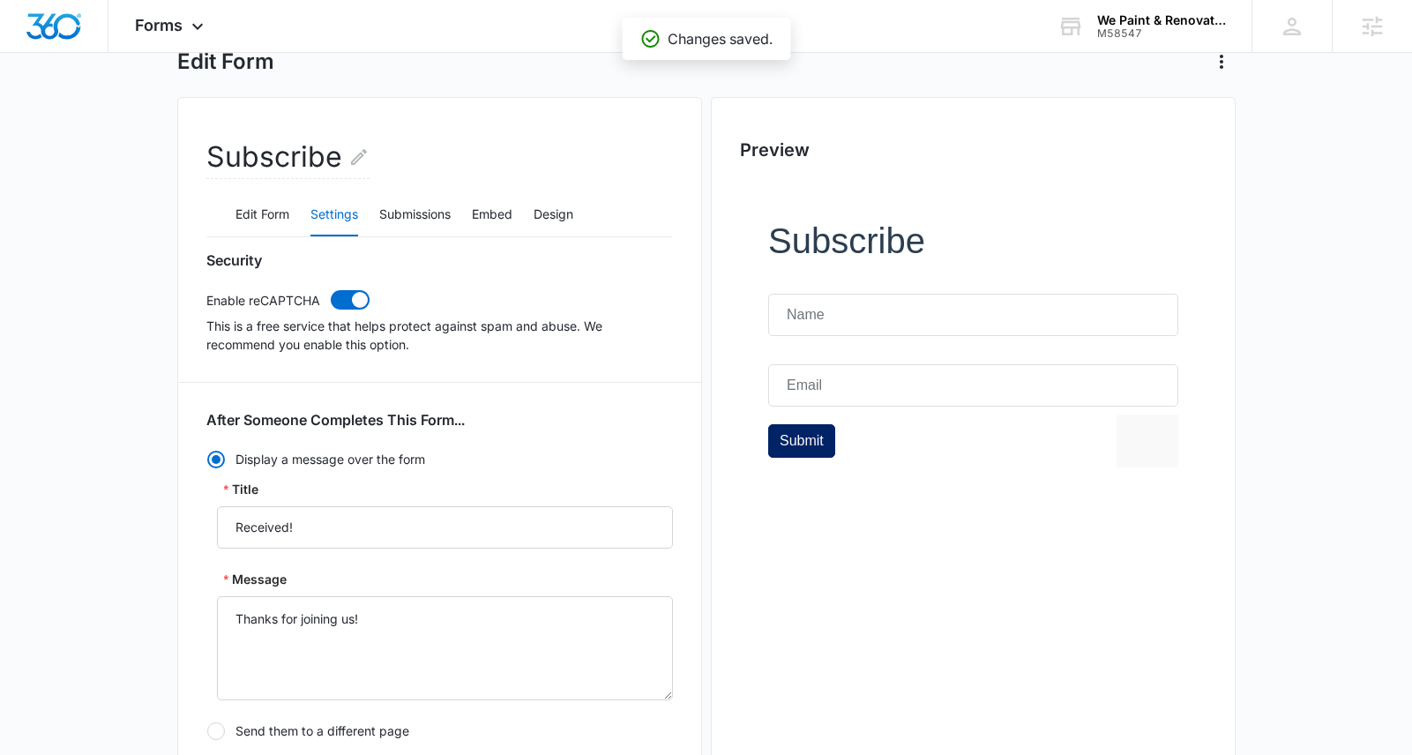
scroll to position [0, 0]
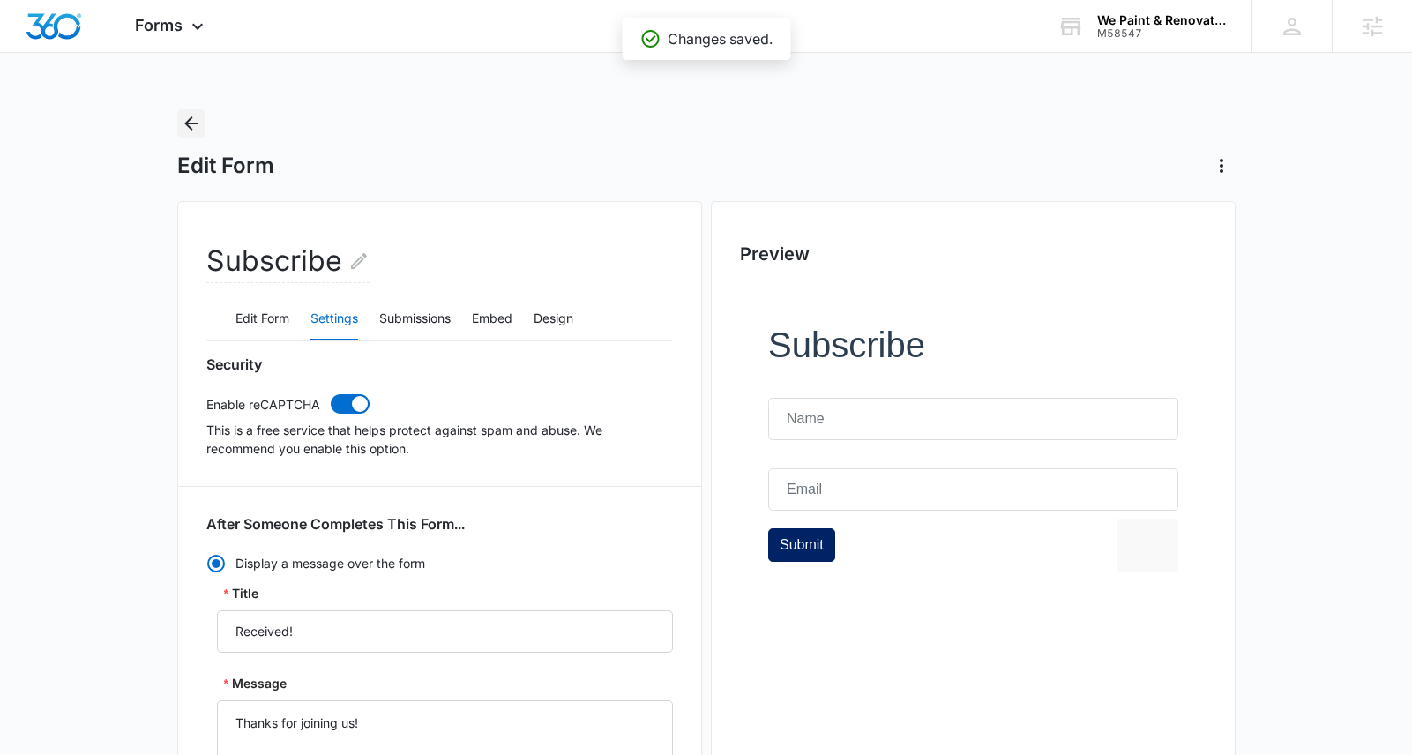
click at [187, 123] on icon "Back" at bounding box center [191, 123] width 14 height 14
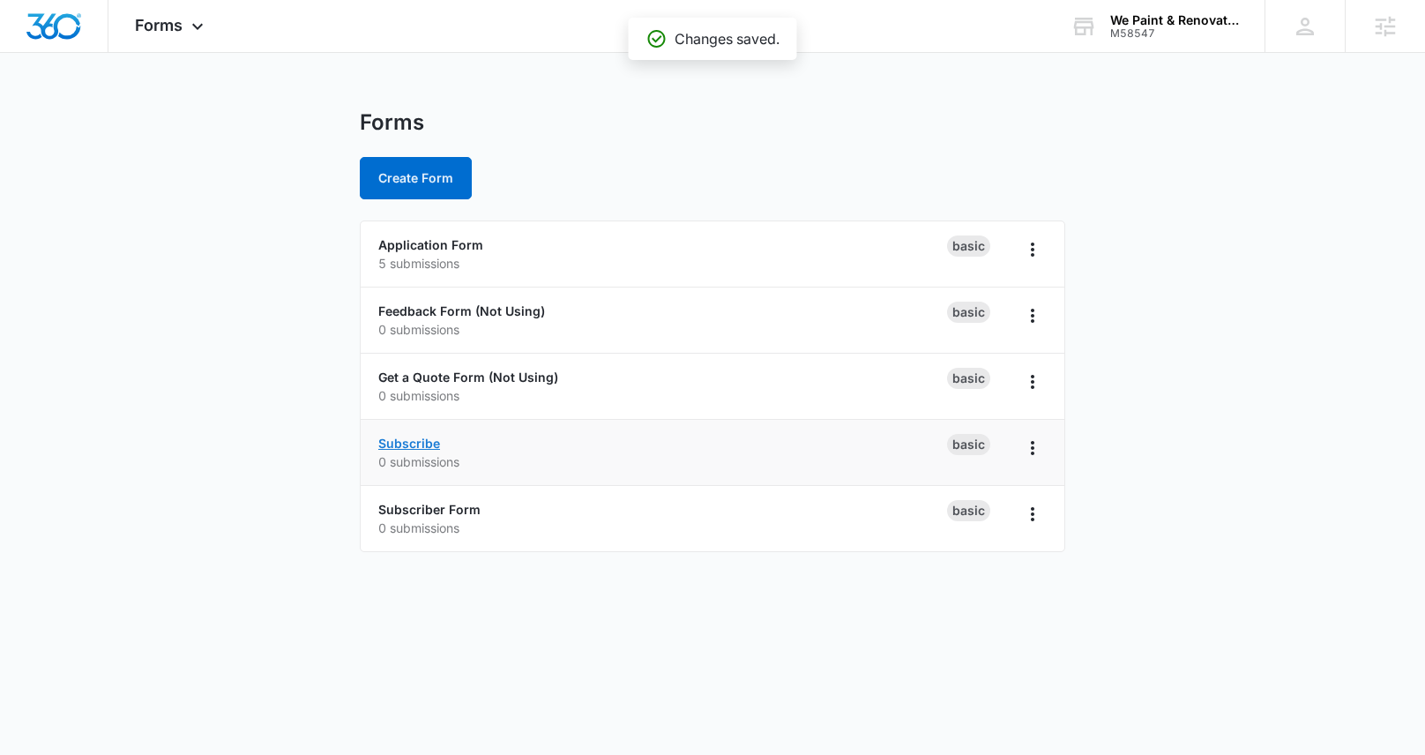
click at [398, 436] on link "Subscribe" at bounding box center [409, 443] width 62 height 15
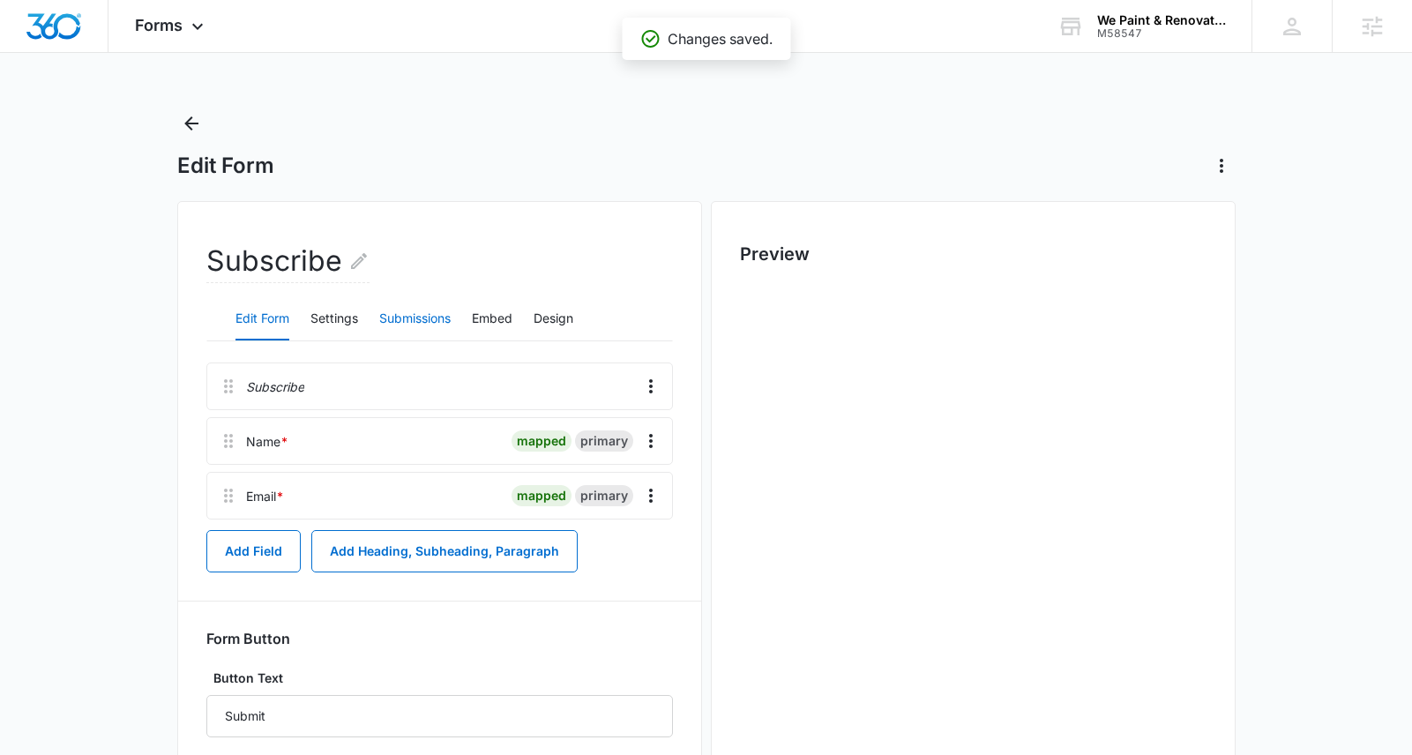
click at [399, 311] on button "Submissions" at bounding box center [414, 319] width 71 height 42
click at [407, 322] on button "Submissions" at bounding box center [414, 319] width 71 height 42
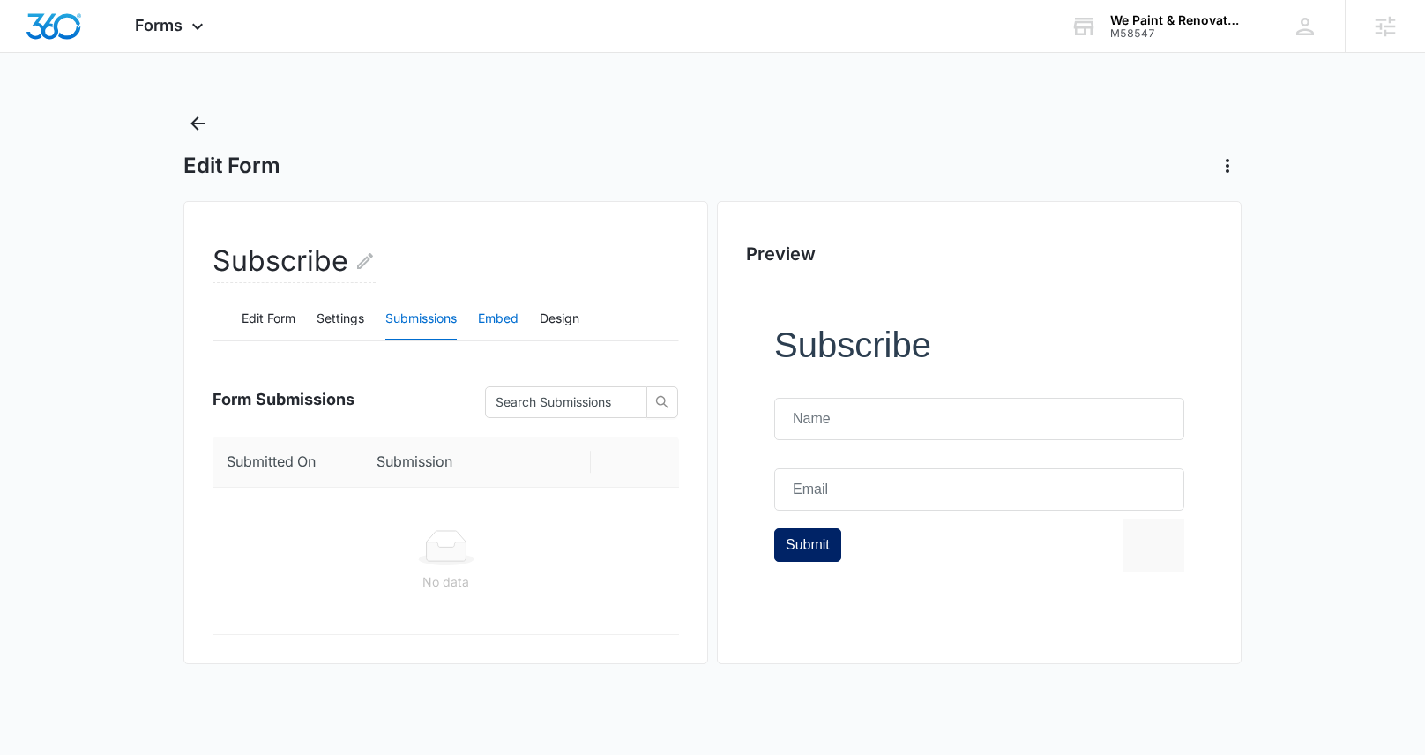
click at [499, 323] on button "Embed" at bounding box center [498, 319] width 41 height 42
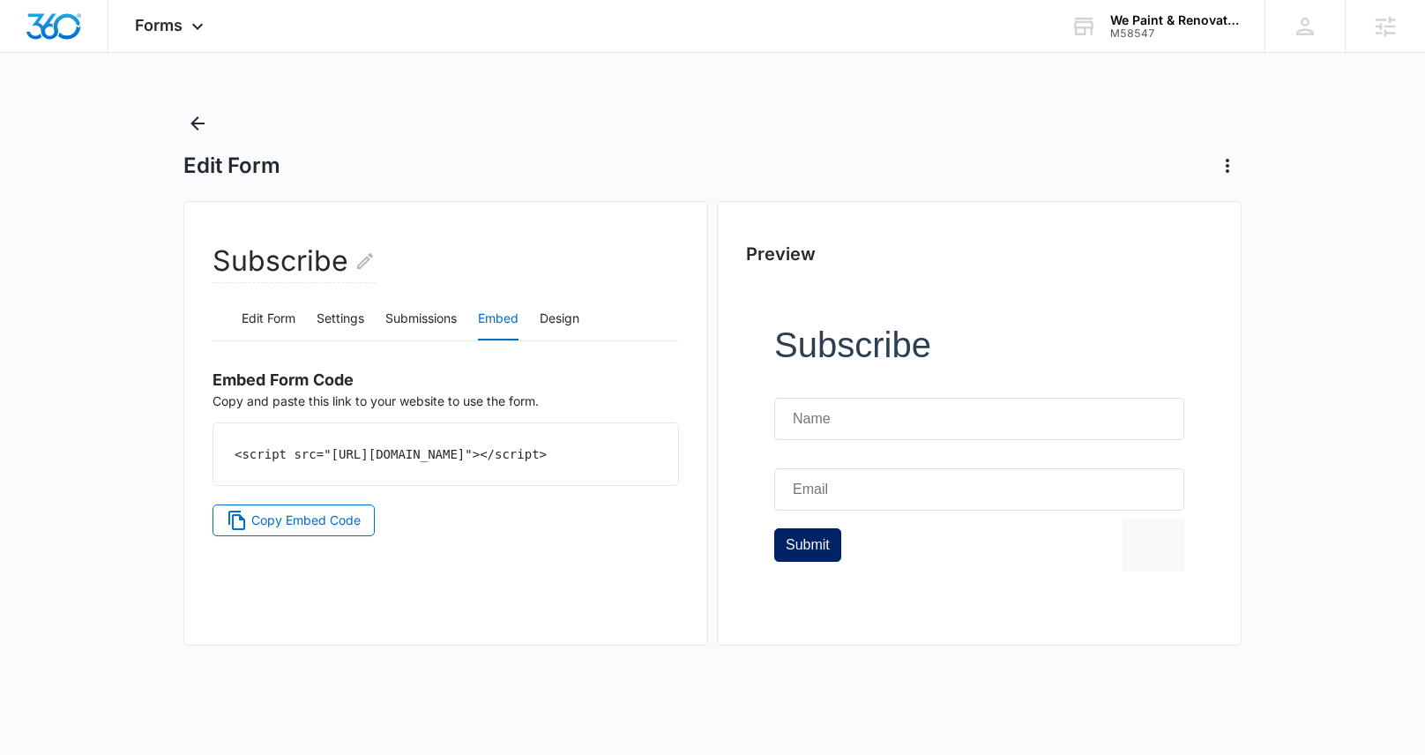
drag, startPoint x: 369, startPoint y: 484, endPoint x: 225, endPoint y: 453, distance: 147.0
click at [225, 453] on div "<script src="https://forms.marketing360.com/load.js?id=68bf1b0d2d17ec02cf0437a4…" at bounding box center [445, 454] width 465 height 62
copy code "<script src="https://forms.marketing360.com/load.js?id=68bf1b0d2d17ec02cf0437a4…"
click at [266, 320] on button "Edit Form" at bounding box center [269, 319] width 54 height 42
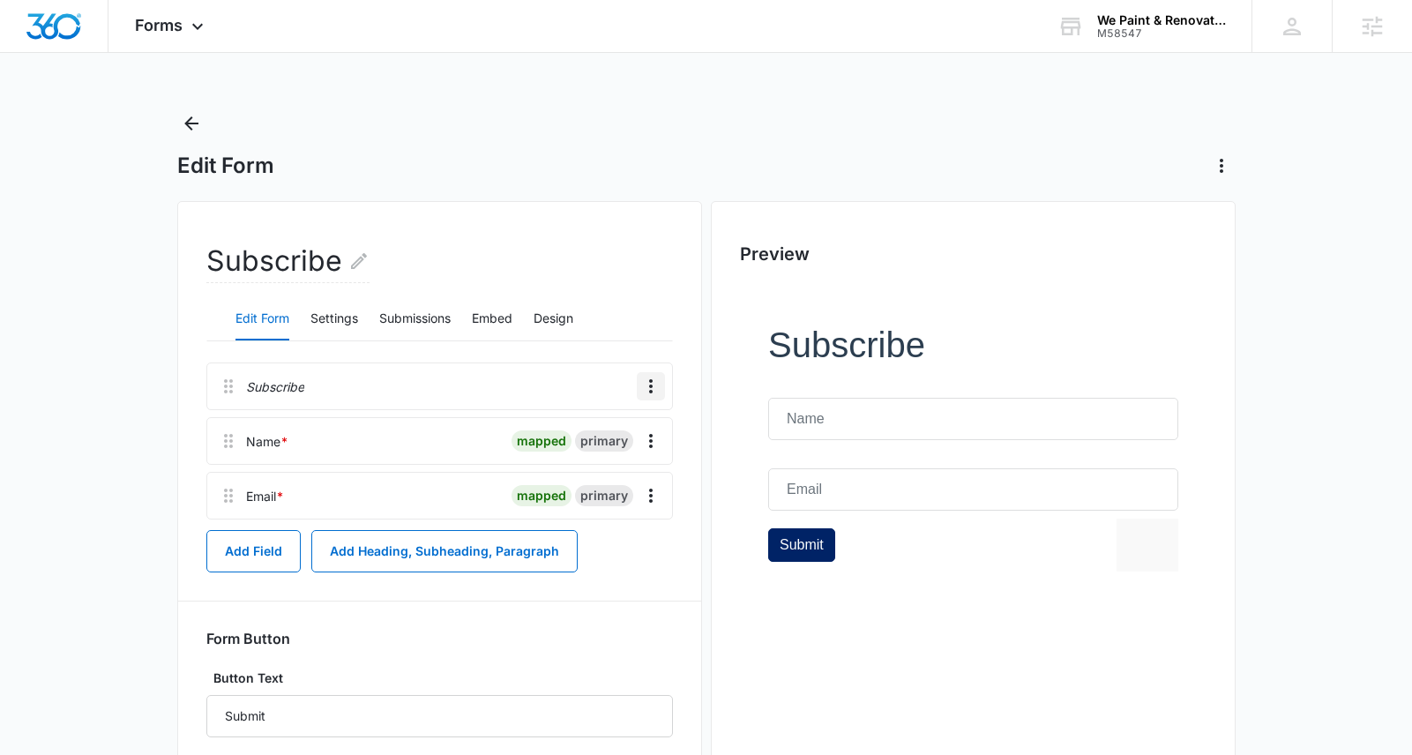
click at [651, 388] on icon "Overflow Menu" at bounding box center [650, 386] width 21 height 21
click at [612, 458] on div "Delete" at bounding box center [603, 462] width 37 height 12
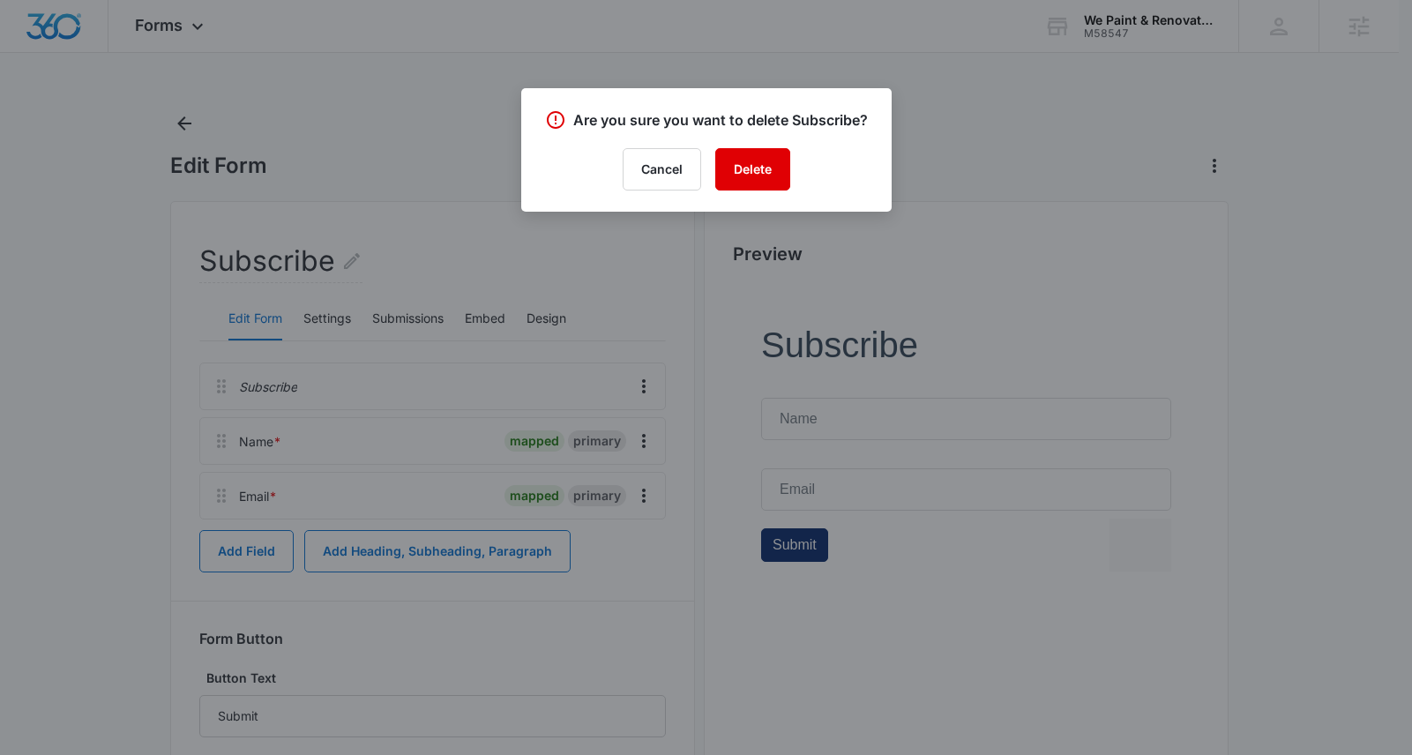
click at [740, 170] on button "Delete" at bounding box center [752, 169] width 75 height 42
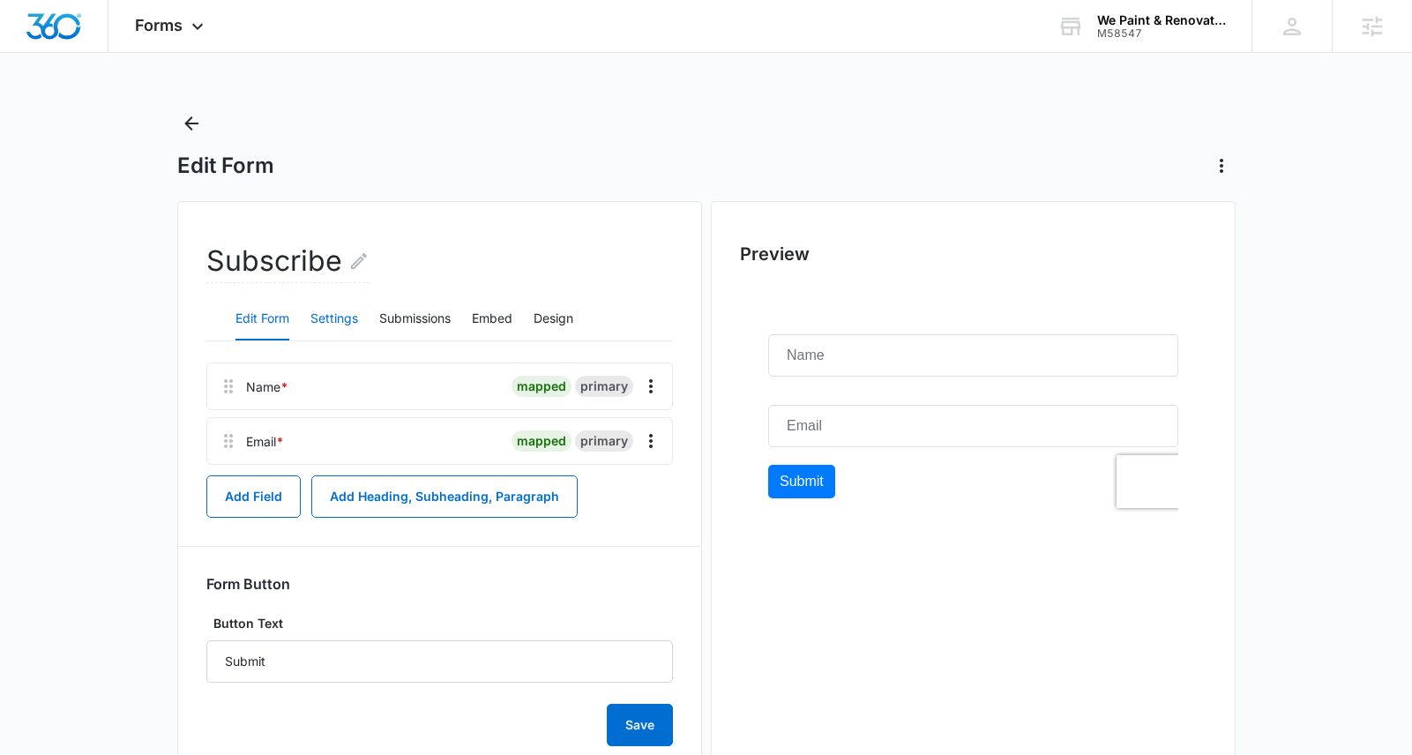
click at [329, 312] on button "Settings" at bounding box center [334, 319] width 48 height 42
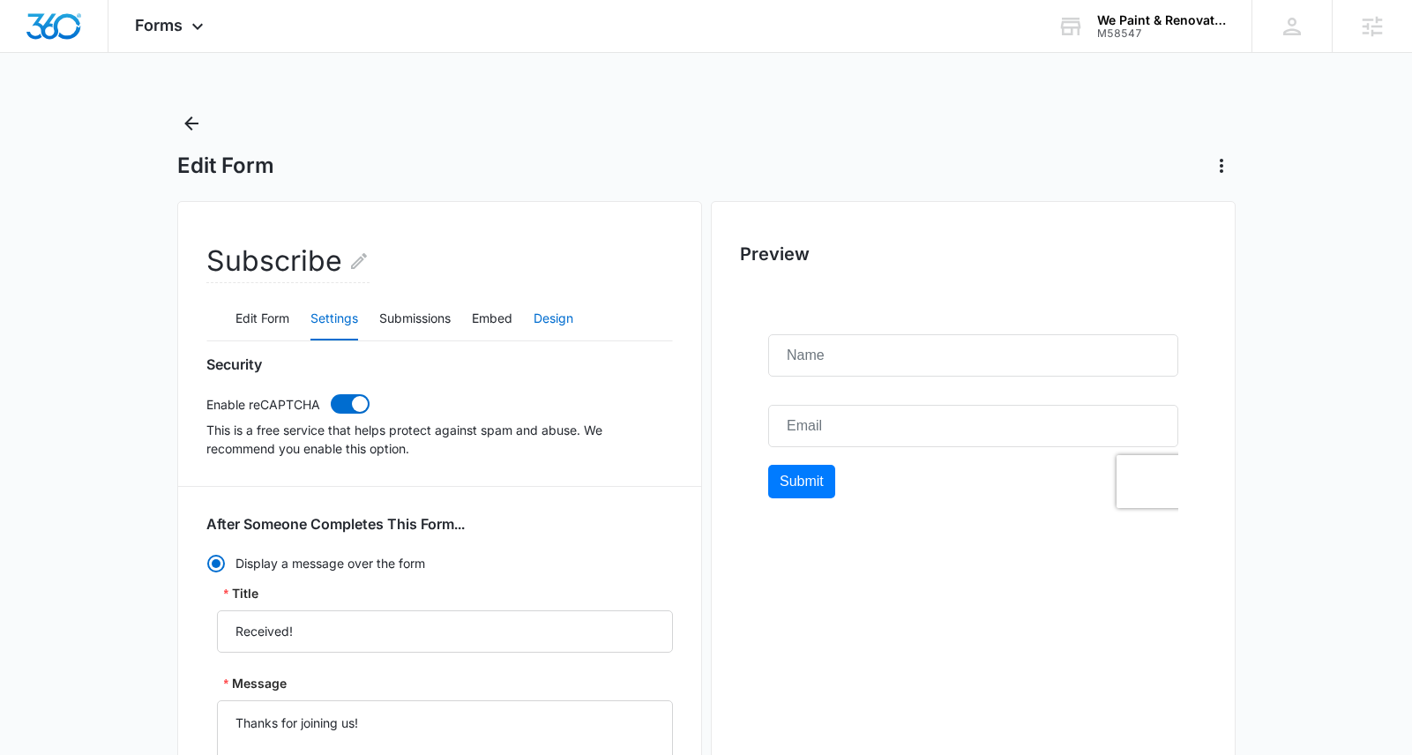
click at [565, 313] on button "Design" at bounding box center [553, 319] width 40 height 42
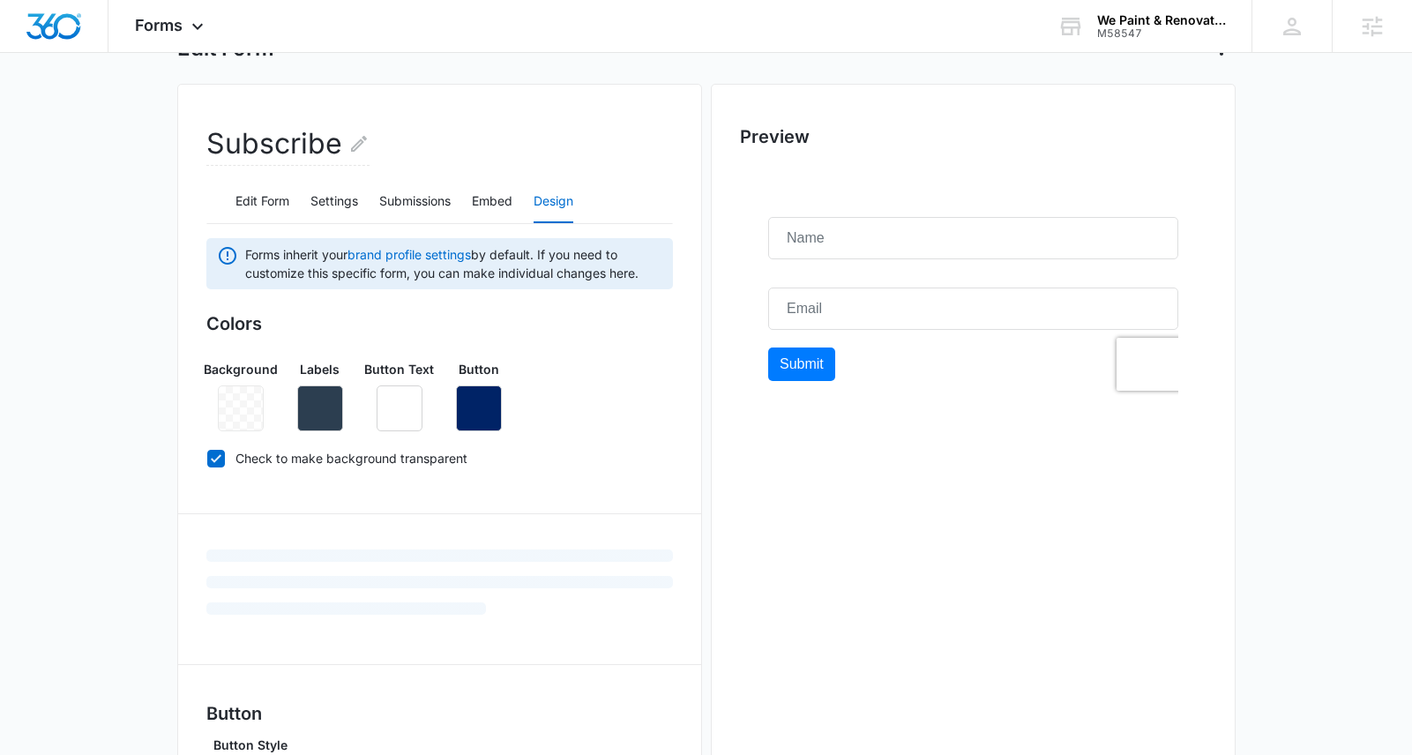
scroll to position [120, 0]
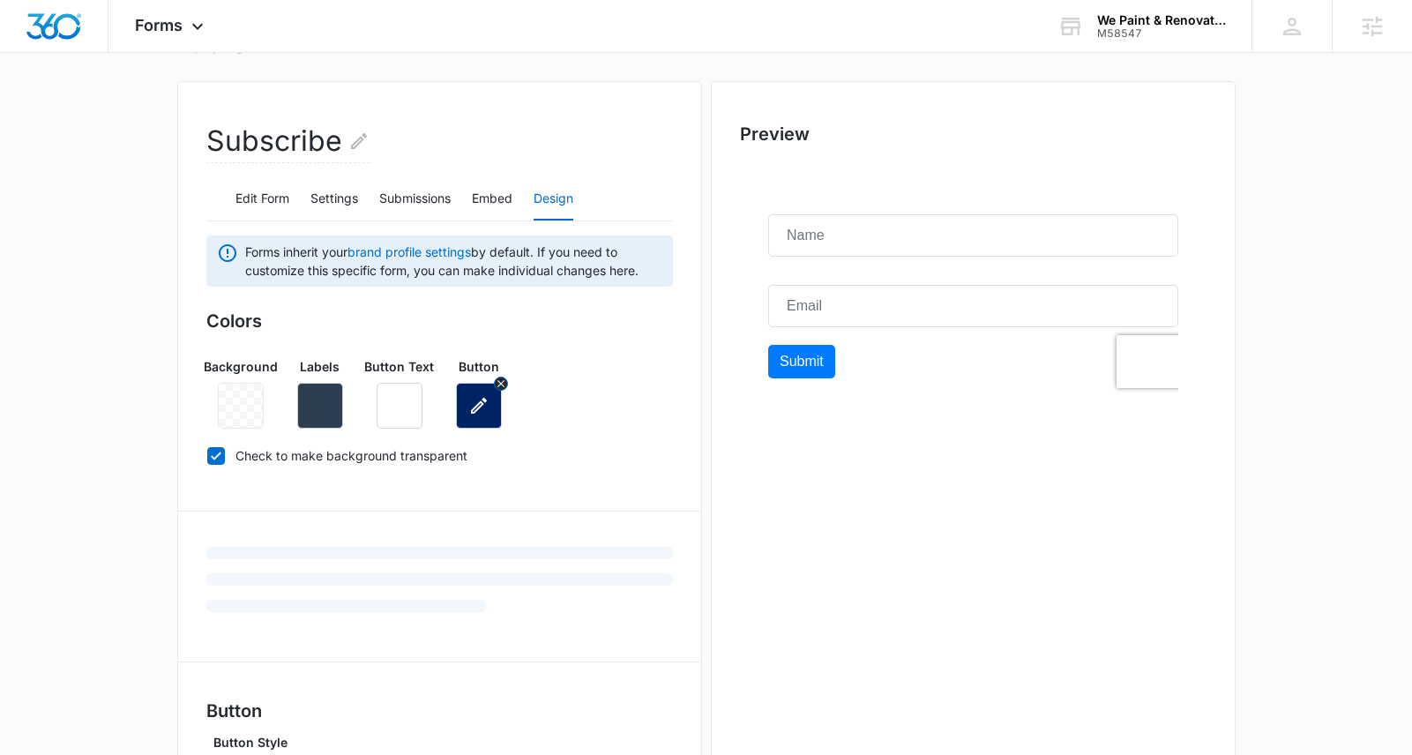
click at [486, 415] on icon "button" at bounding box center [478, 405] width 21 height 21
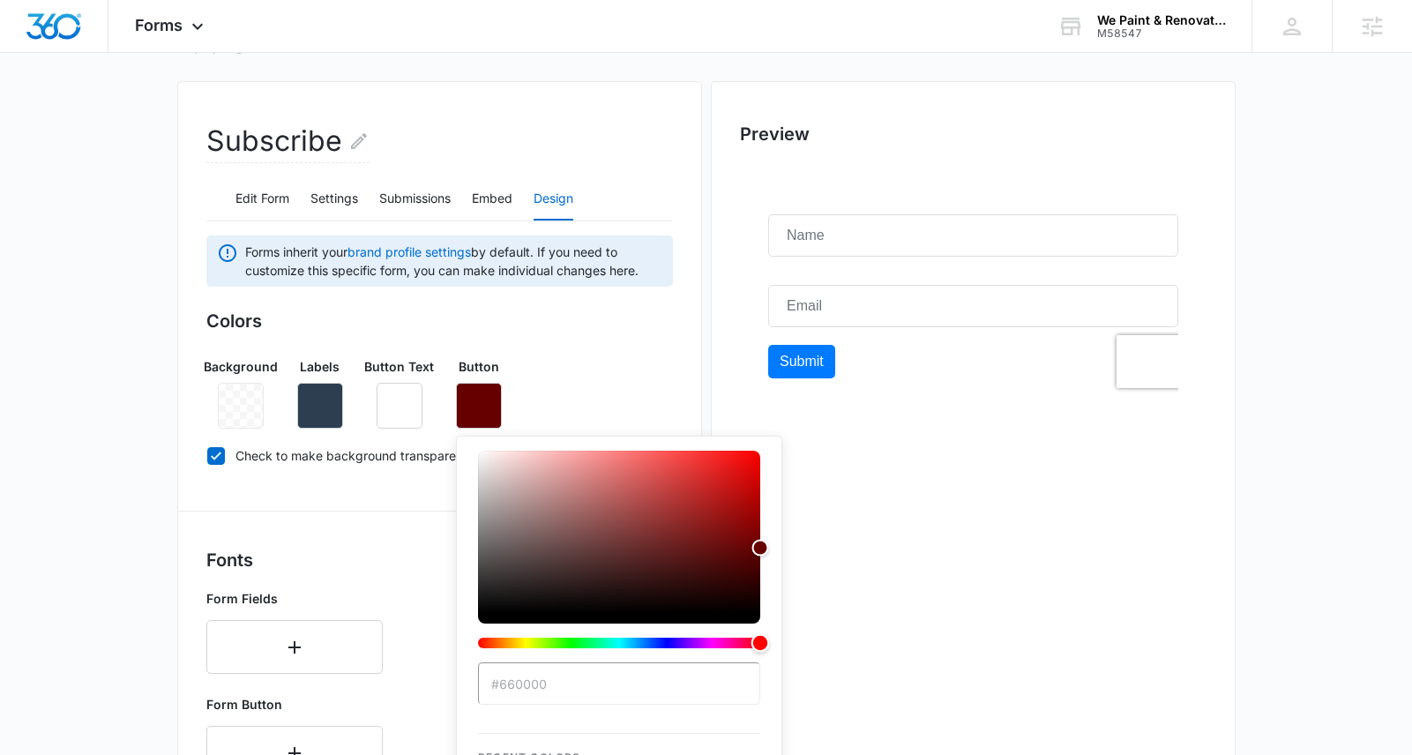
drag, startPoint x: 750, startPoint y: 647, endPoint x: 736, endPoint y: 563, distance: 85.7
click at [809, 651] on div "Subscribe Edit Form Settings Submissions Embed Design Forms inherit your brand …" at bounding box center [706, 685] width 1058 height 1208
type input "#ff0000"
drag, startPoint x: 741, startPoint y: 494, endPoint x: 857, endPoint y: 326, distance: 204.0
click at [857, 326] on div "Subscribe Edit Form Settings Submissions Embed Design Forms inherit your brand …" at bounding box center [706, 685] width 1058 height 1208
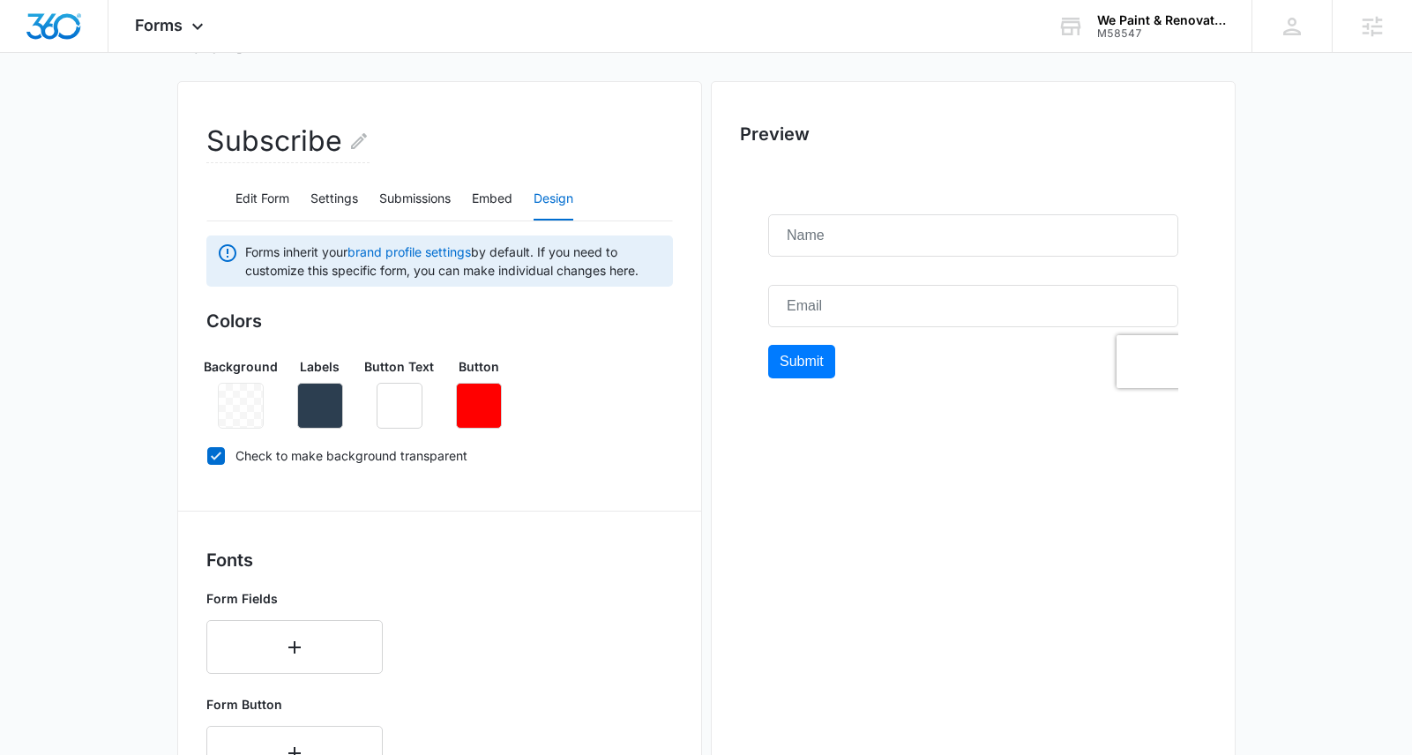
click at [669, 346] on div "Background Labels Button Text Button" at bounding box center [439, 386] width 466 height 86
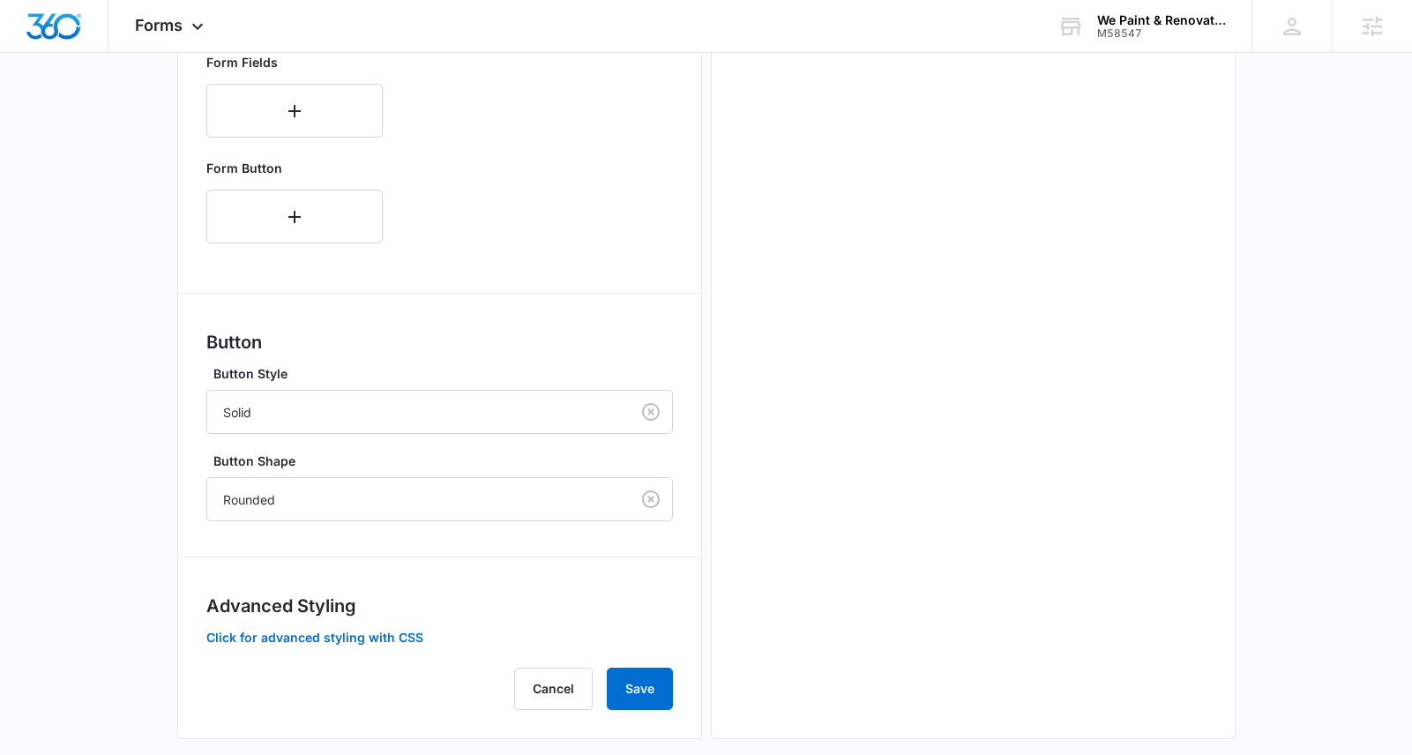
scroll to position [675, 0]
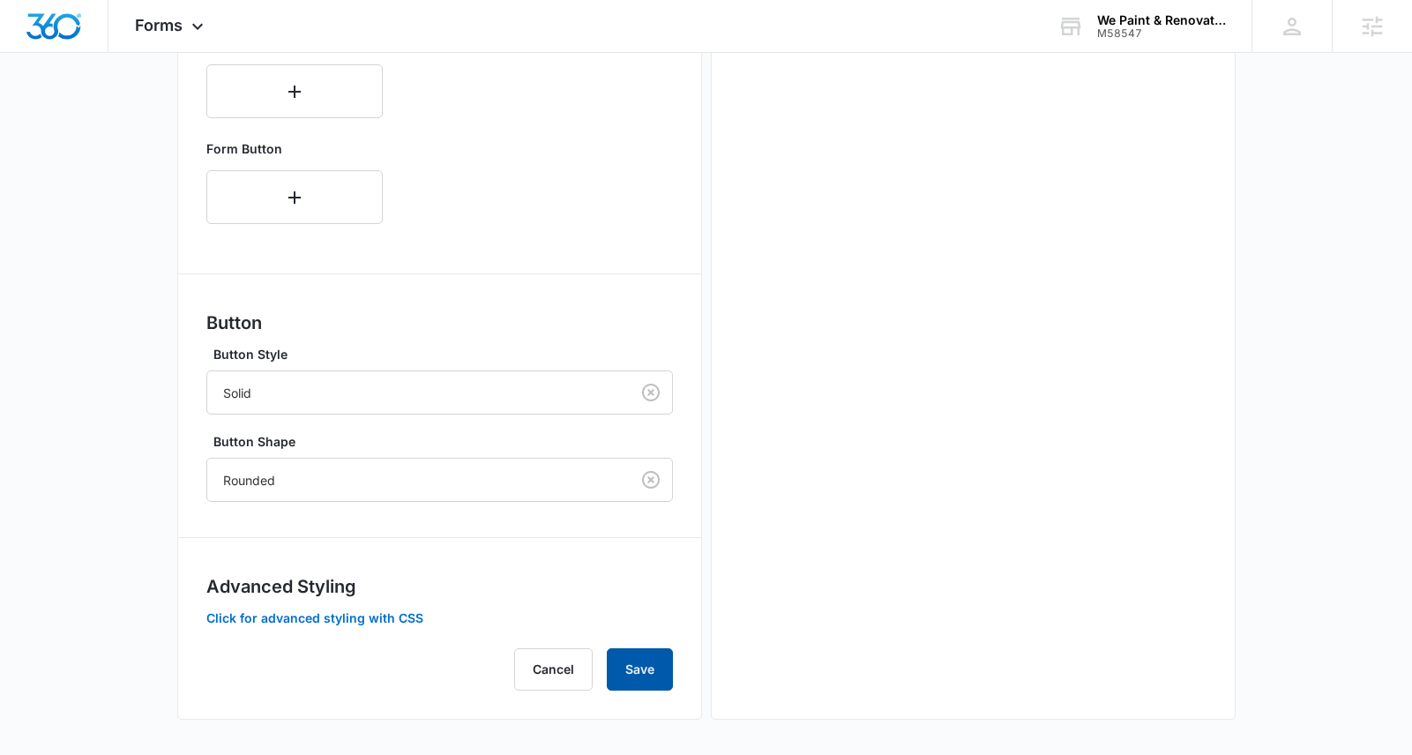
click at [637, 668] on button "Save" at bounding box center [640, 669] width 66 height 42
click at [645, 668] on button "Save" at bounding box center [640, 669] width 66 height 42
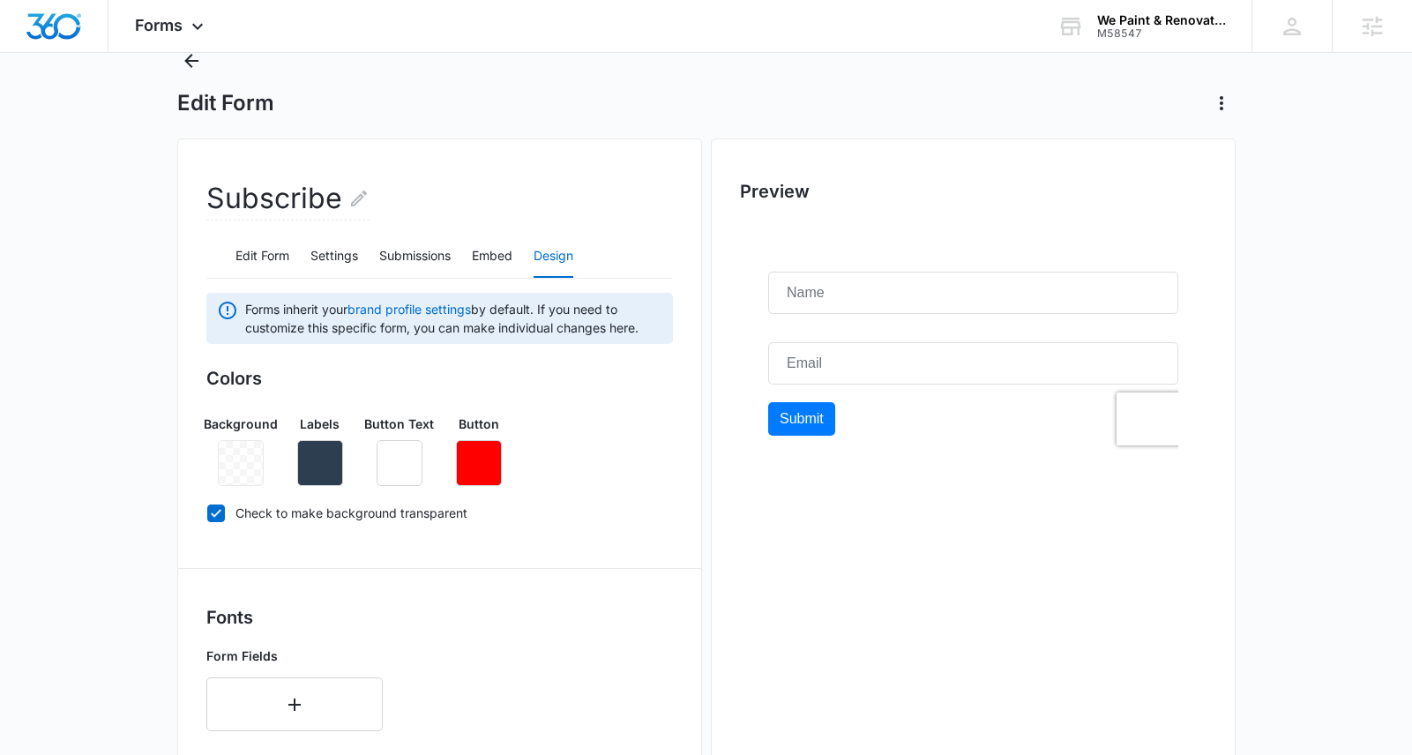
scroll to position [0, 0]
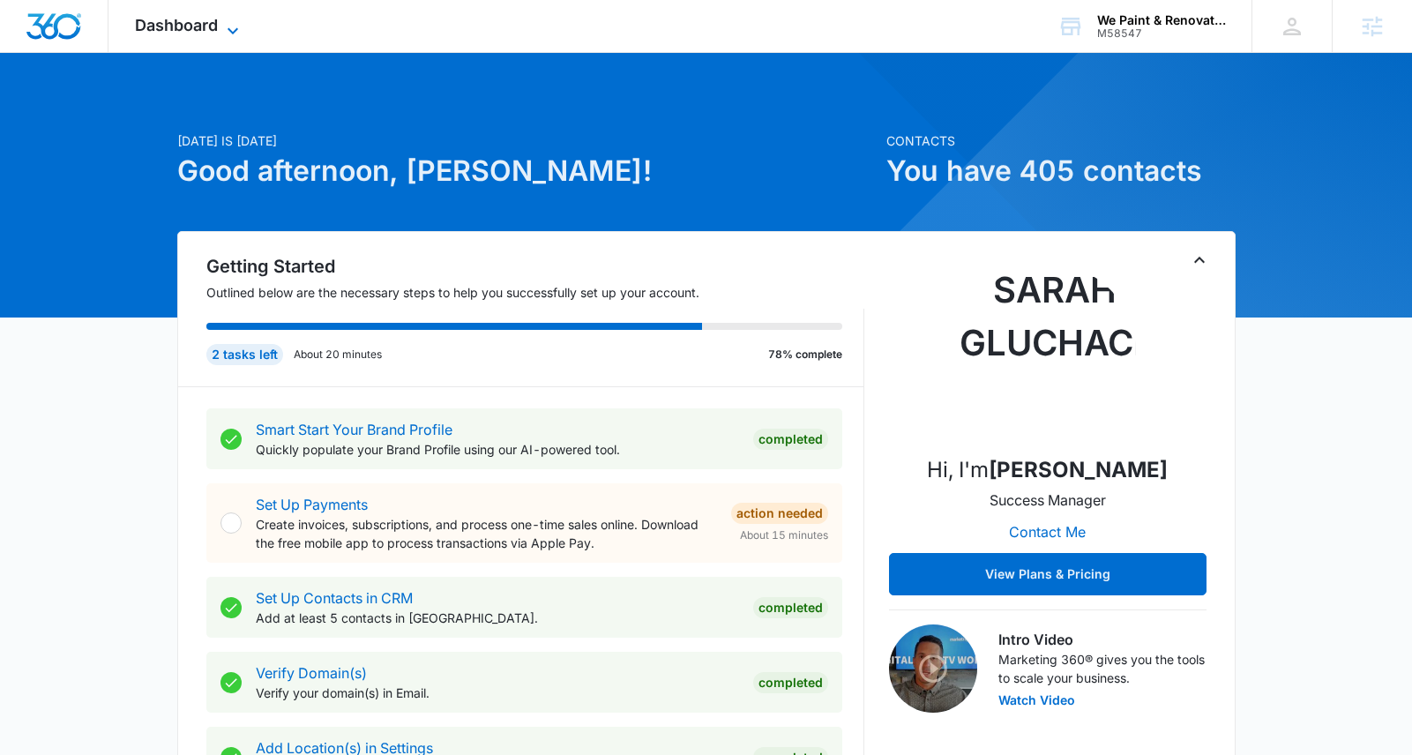
click at [192, 23] on span "Dashboard" at bounding box center [176, 25] width 83 height 19
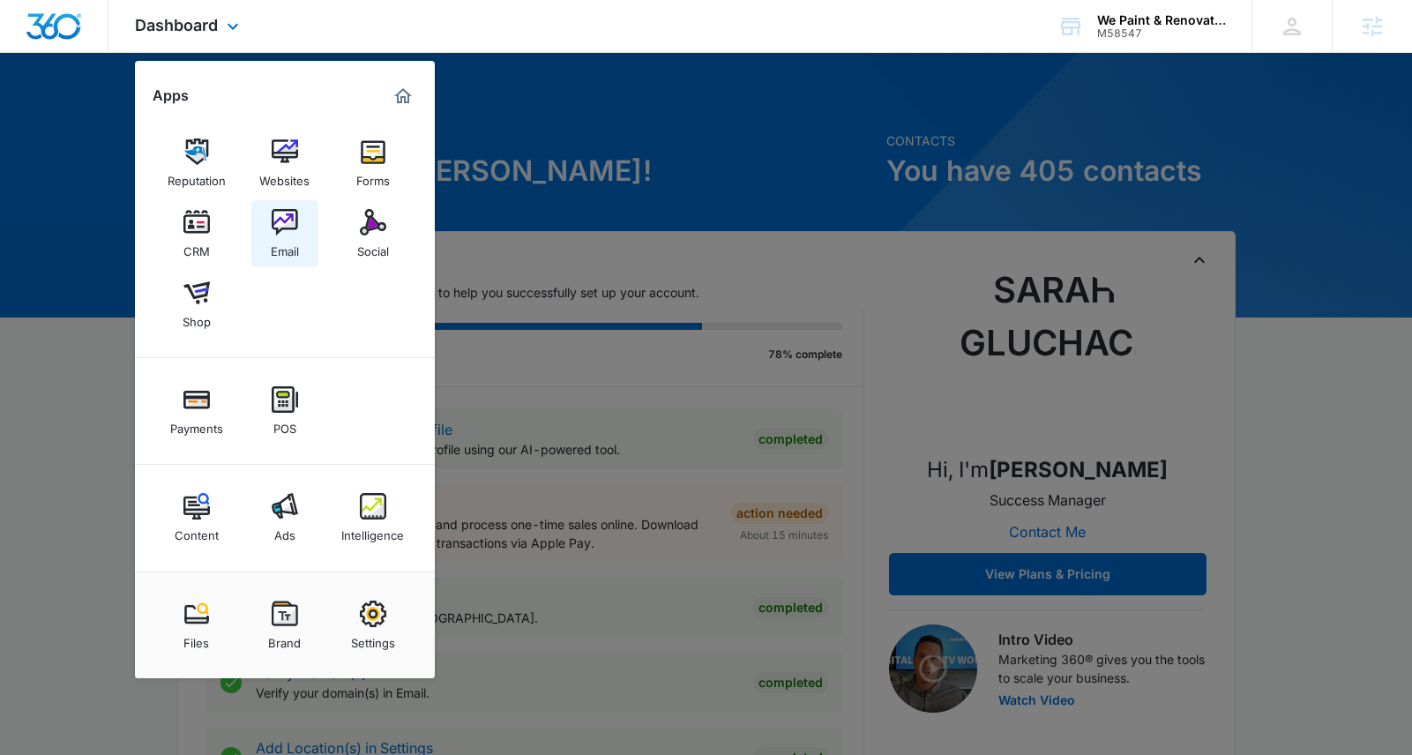
click at [292, 224] on img at bounding box center [285, 222] width 26 height 26
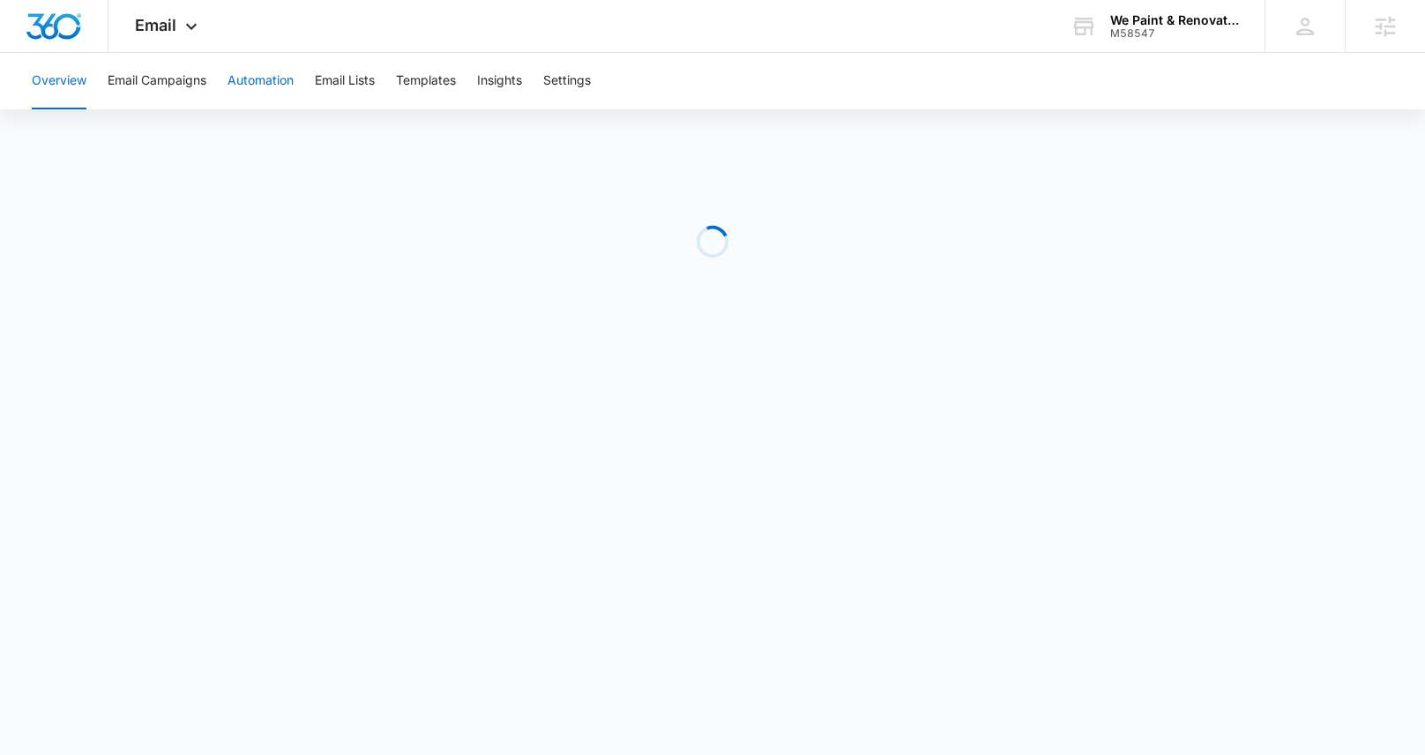
click at [293, 67] on button "Automation" at bounding box center [261, 81] width 66 height 56
click at [152, 30] on span "Email" at bounding box center [155, 25] width 41 height 19
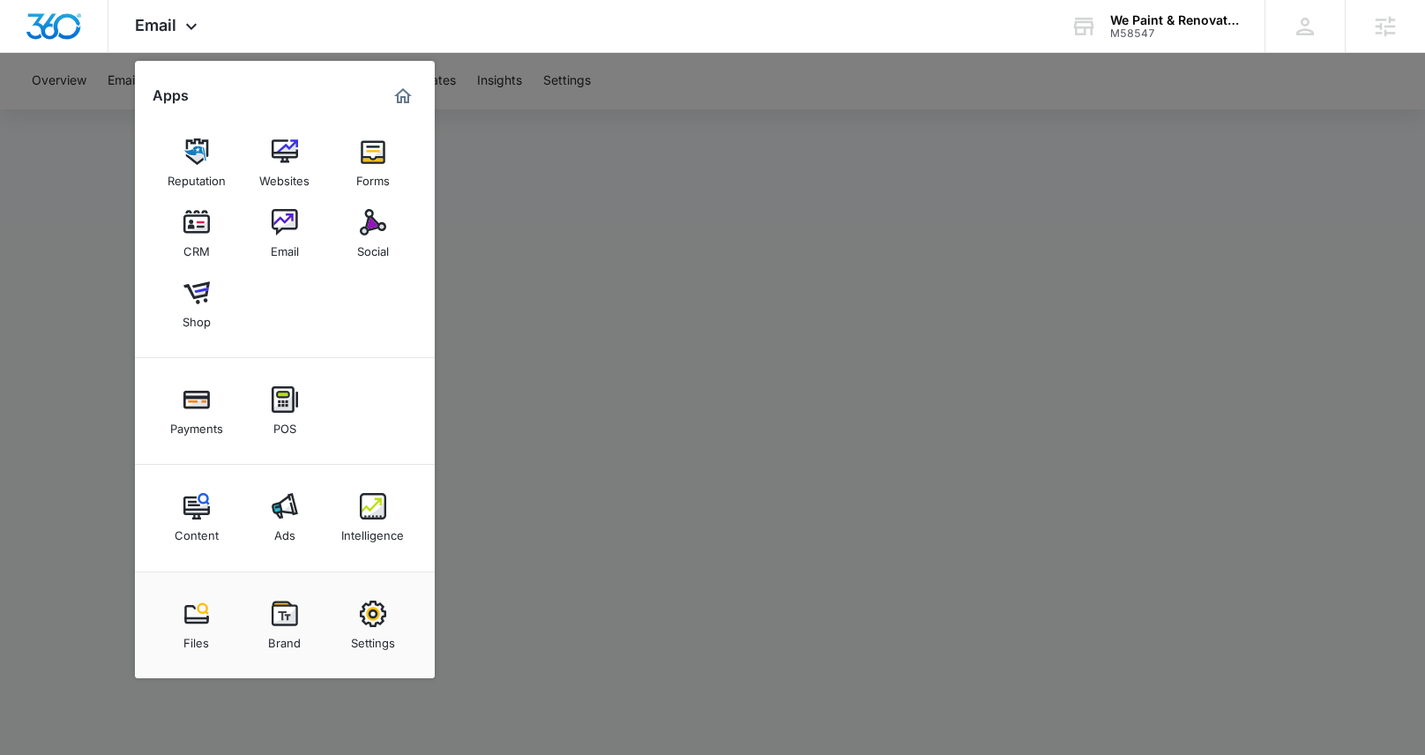
click at [674, 182] on div at bounding box center [712, 377] width 1425 height 755
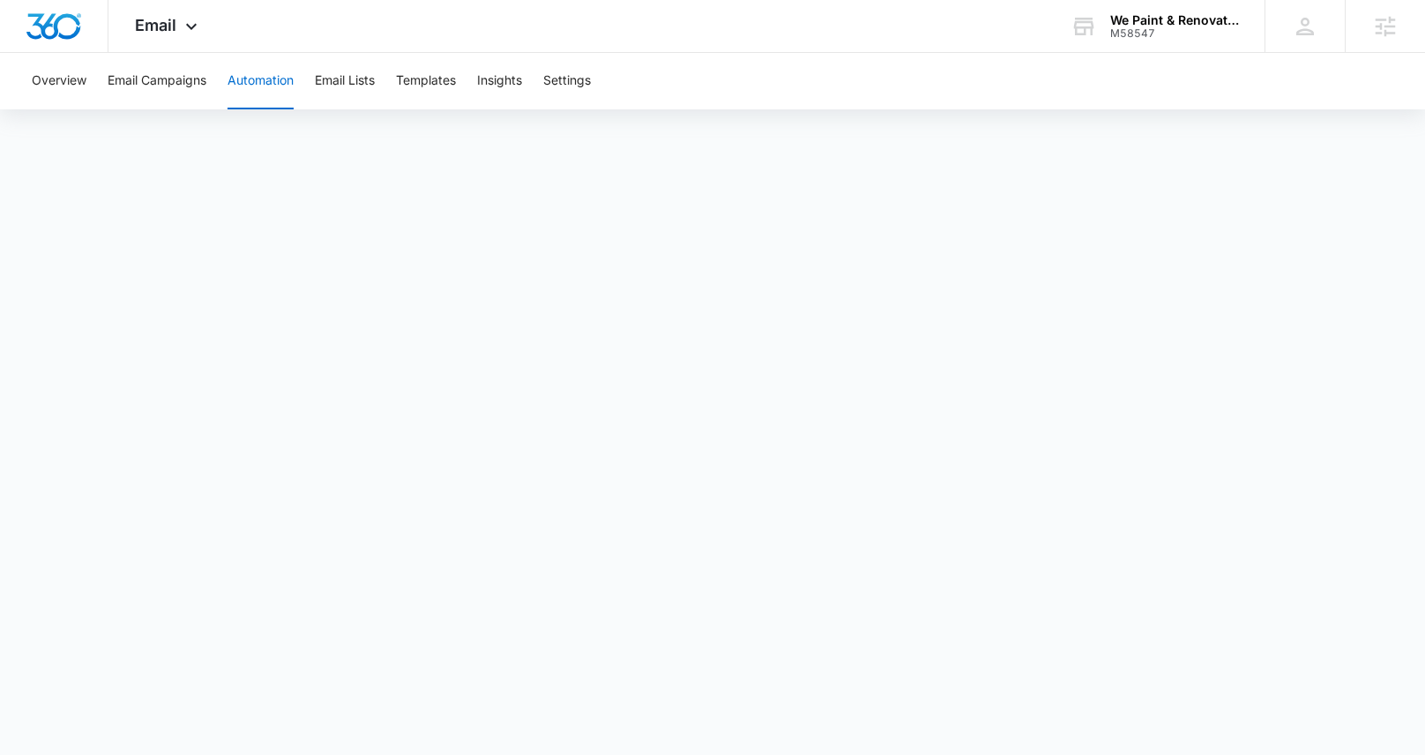
click at [252, 84] on button "Automation" at bounding box center [261, 81] width 66 height 56
